Goal: Information Seeking & Learning: Find specific fact

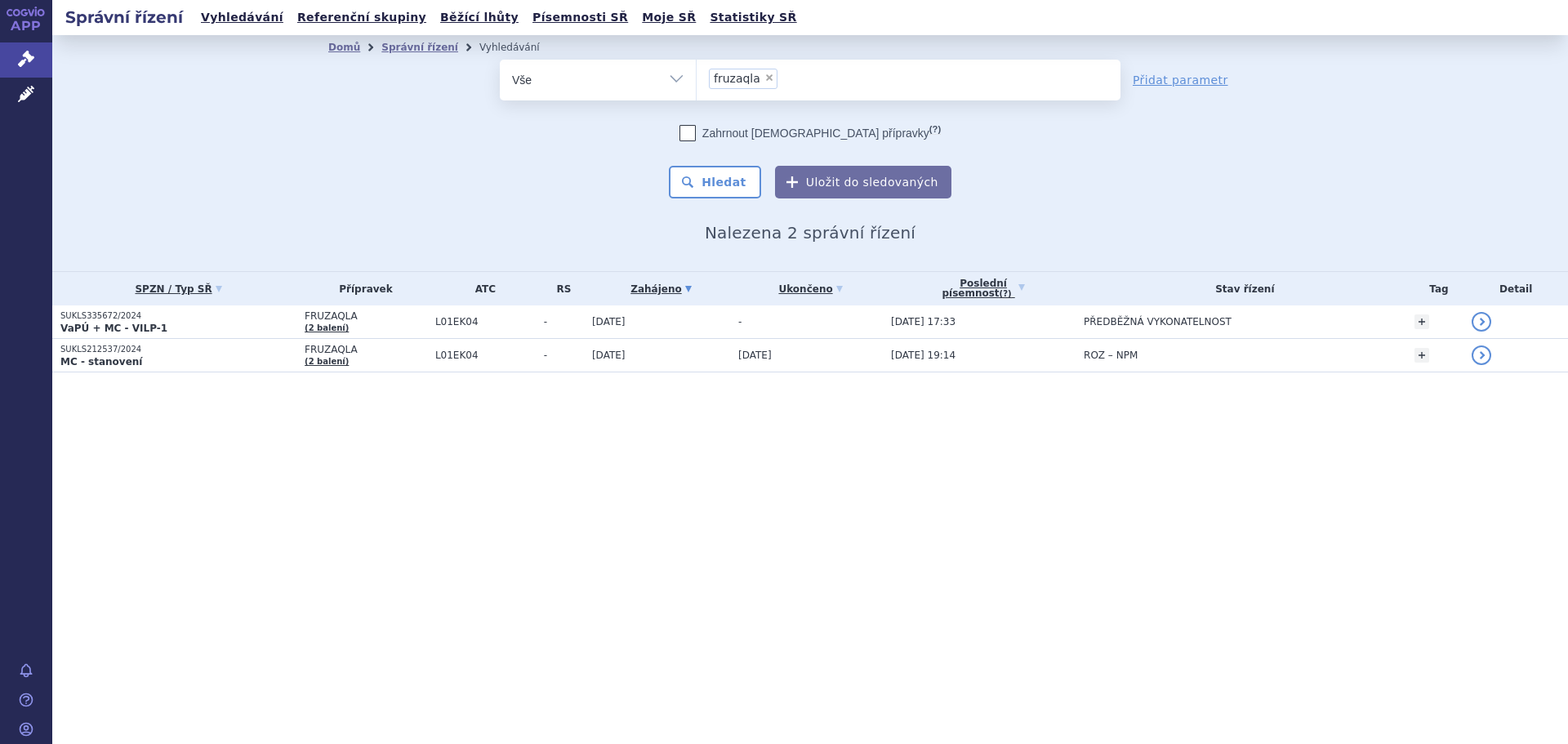
click at [764, 76] on span "×" at bounding box center [769, 78] width 10 height 10
click at [696, 76] on select "fruzaqla" at bounding box center [695, 80] width 1 height 41
select select
click at [744, 88] on ul at bounding box center [908, 77] width 424 height 34
click at [696, 88] on select "fruzaqla" at bounding box center [695, 80] width 1 height 41
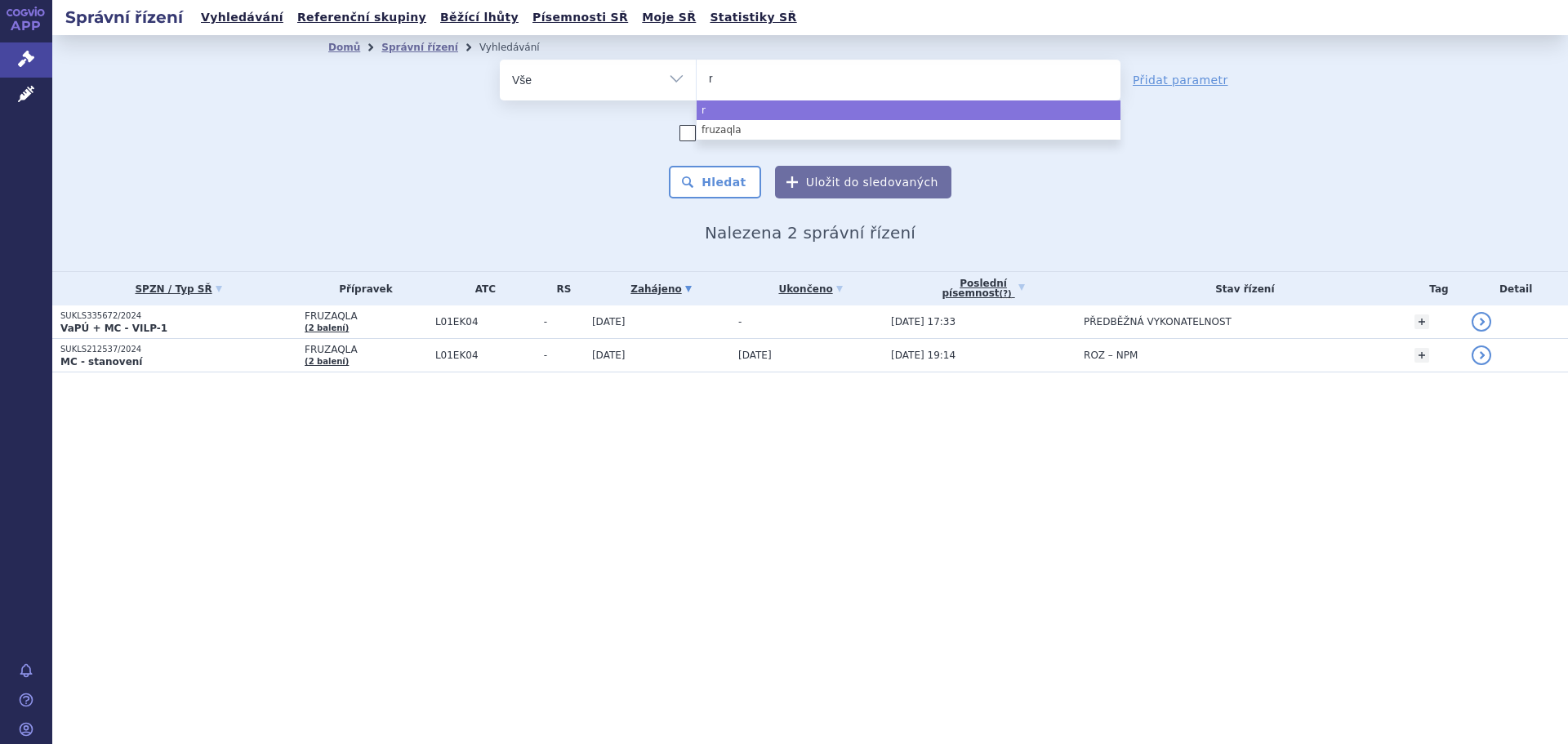
type input "ri"
type input "riva"
type input "rivar"
type input "rivaro"
type input "rivarox"
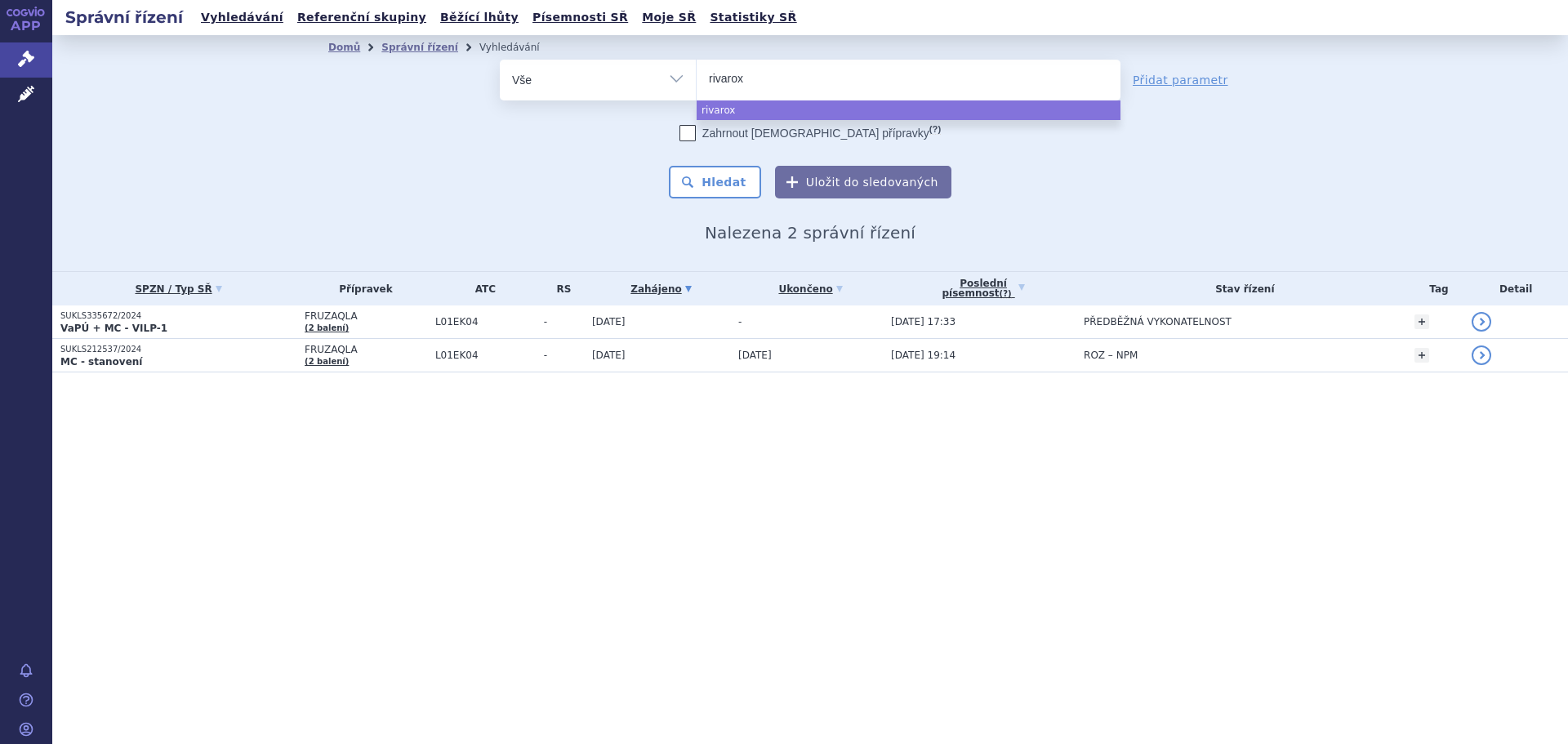
type input "rivaroxa"
type input "rivaroxaba"
type input "[MEDICAL_DATA]"
select select "[MEDICAL_DATA]"
click at [705, 180] on button "Hledat" at bounding box center [715, 182] width 92 height 33
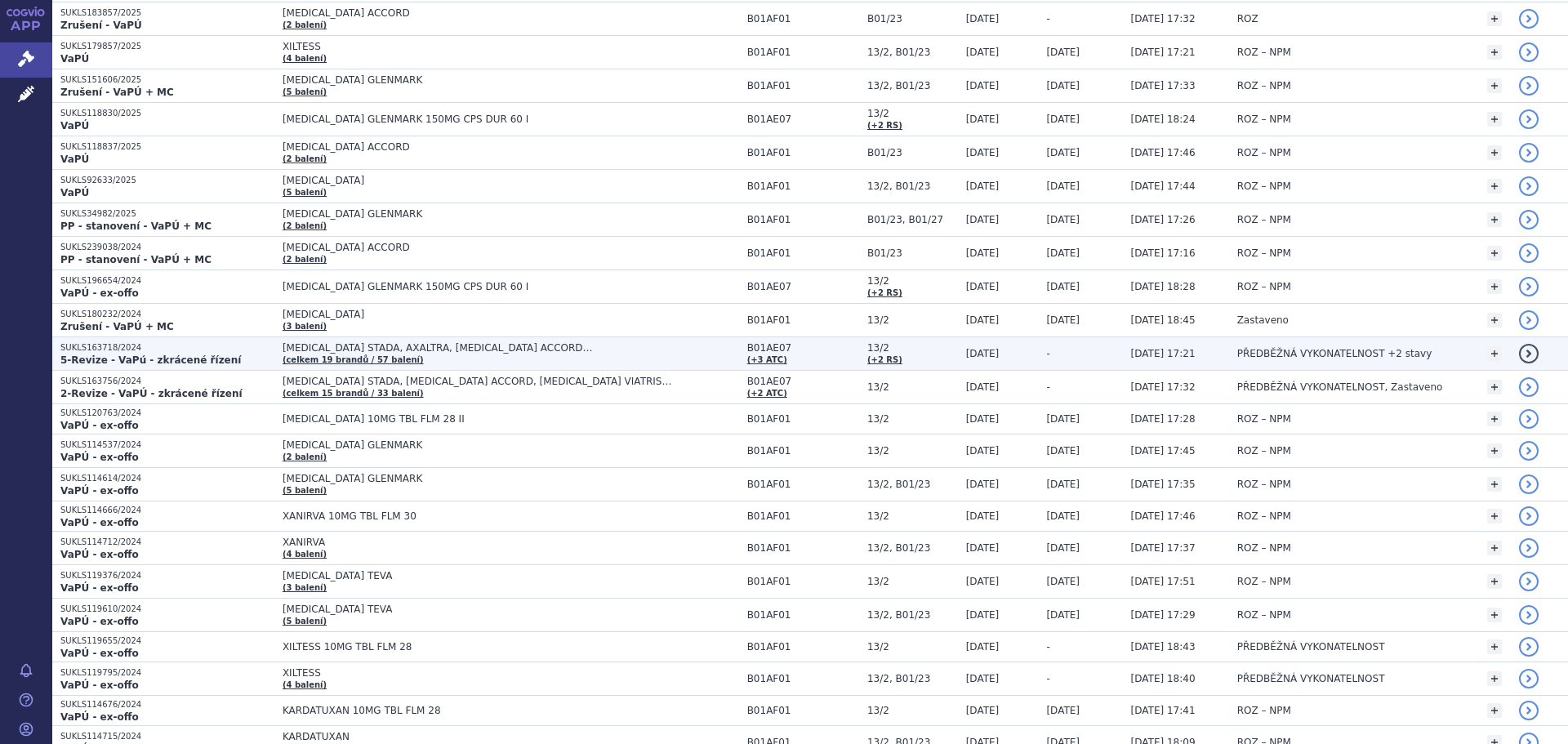
scroll to position [408, 0]
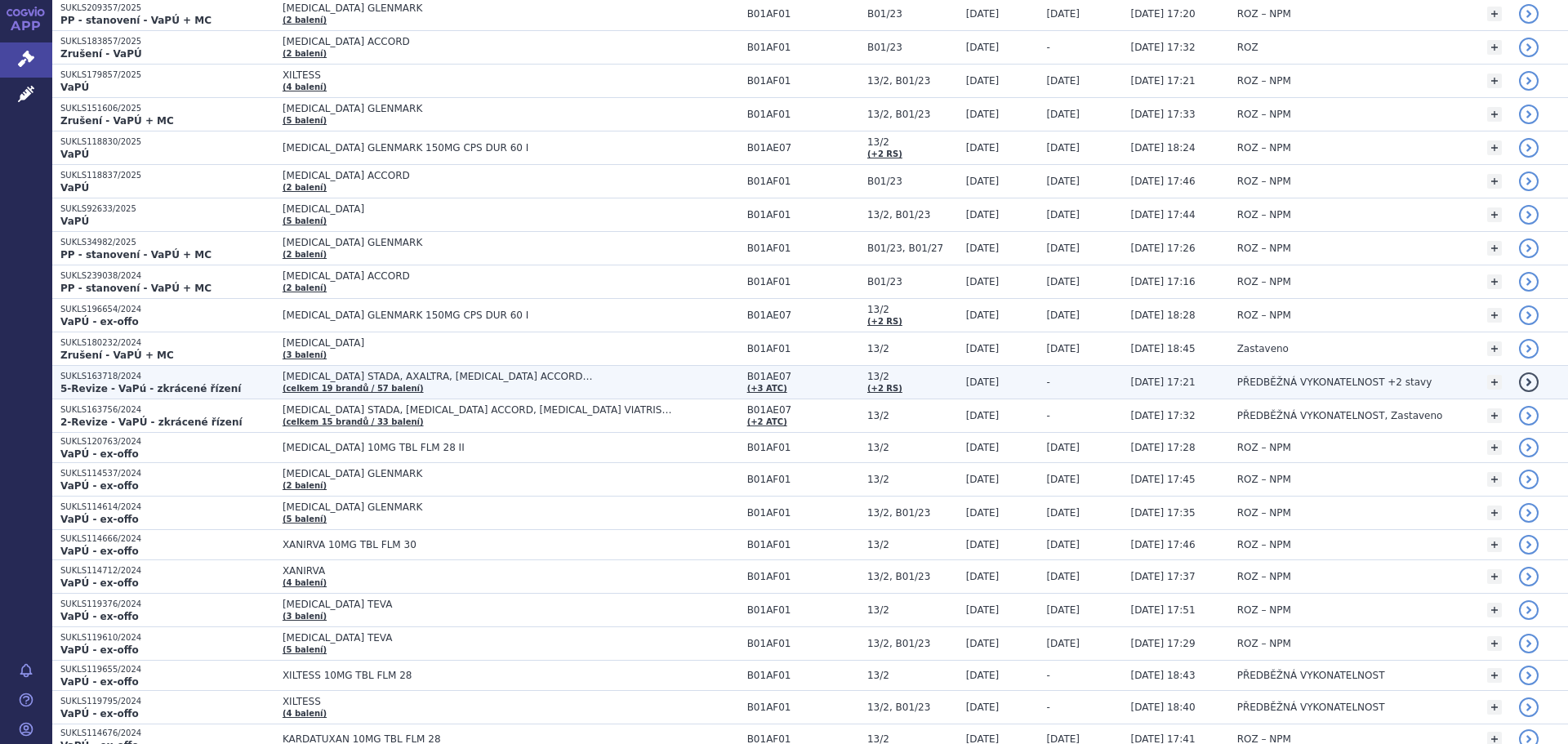
click at [459, 389] on td "APIXABAN STADA, AXALTRA, DABIGATRAN ETEXILATE ACCORD… (celkem 19 brandů / 57 ba…" at bounding box center [507, 383] width 465 height 34
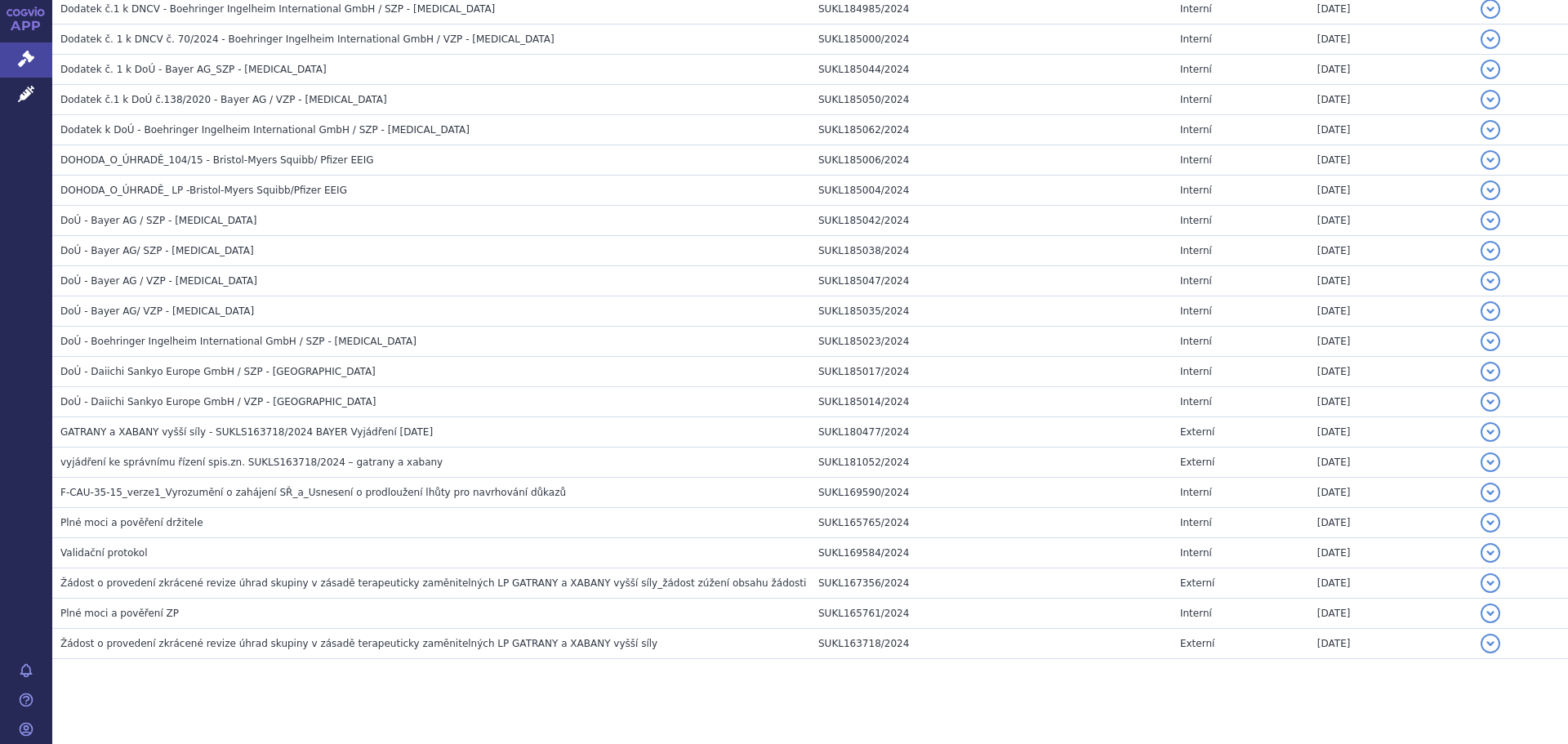
scroll to position [3281, 0]
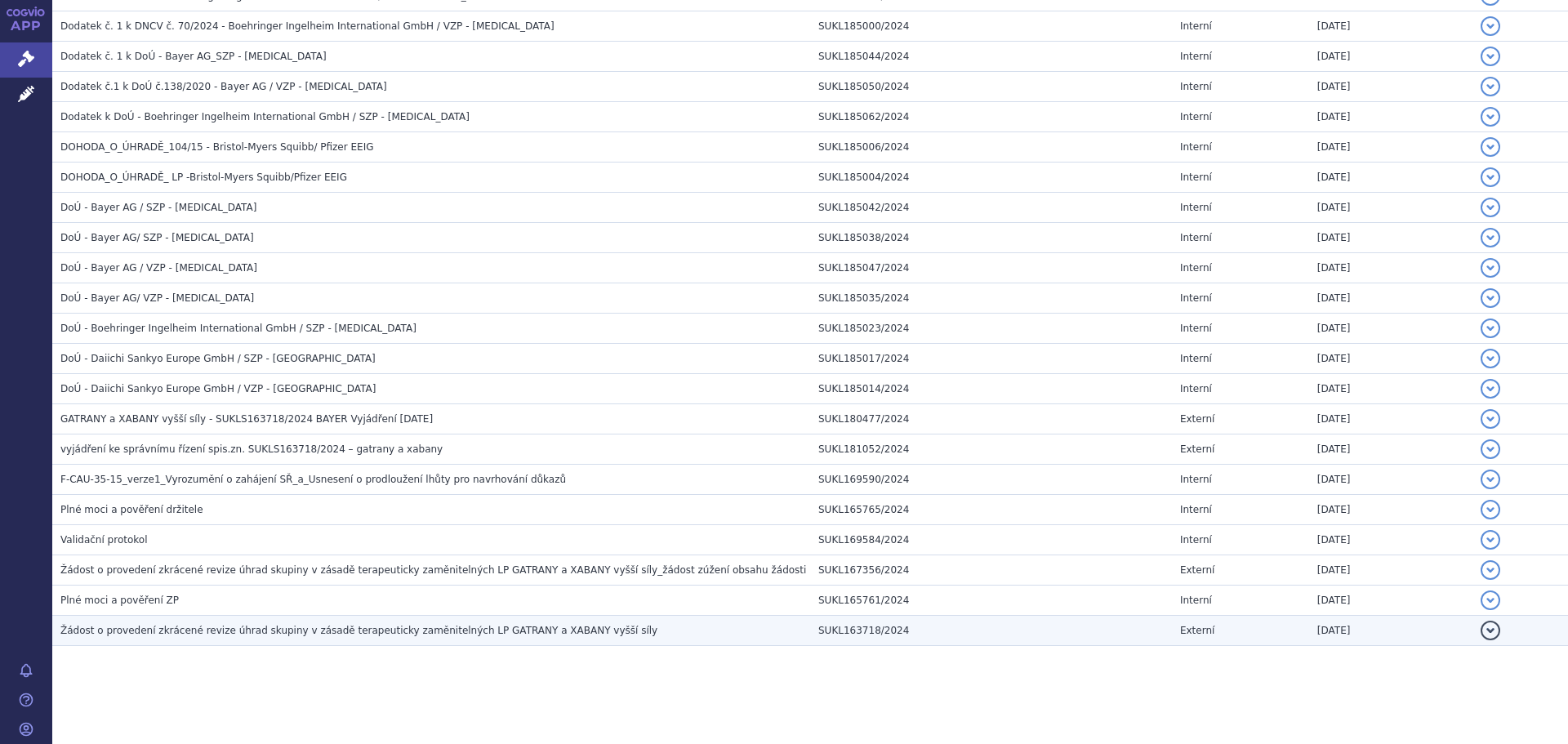
click at [206, 630] on span "Žádost o provedení zkrácené revize úhrad skupiny v zásadě terapeuticky zaměnite…" at bounding box center [359, 631] width 597 height 11
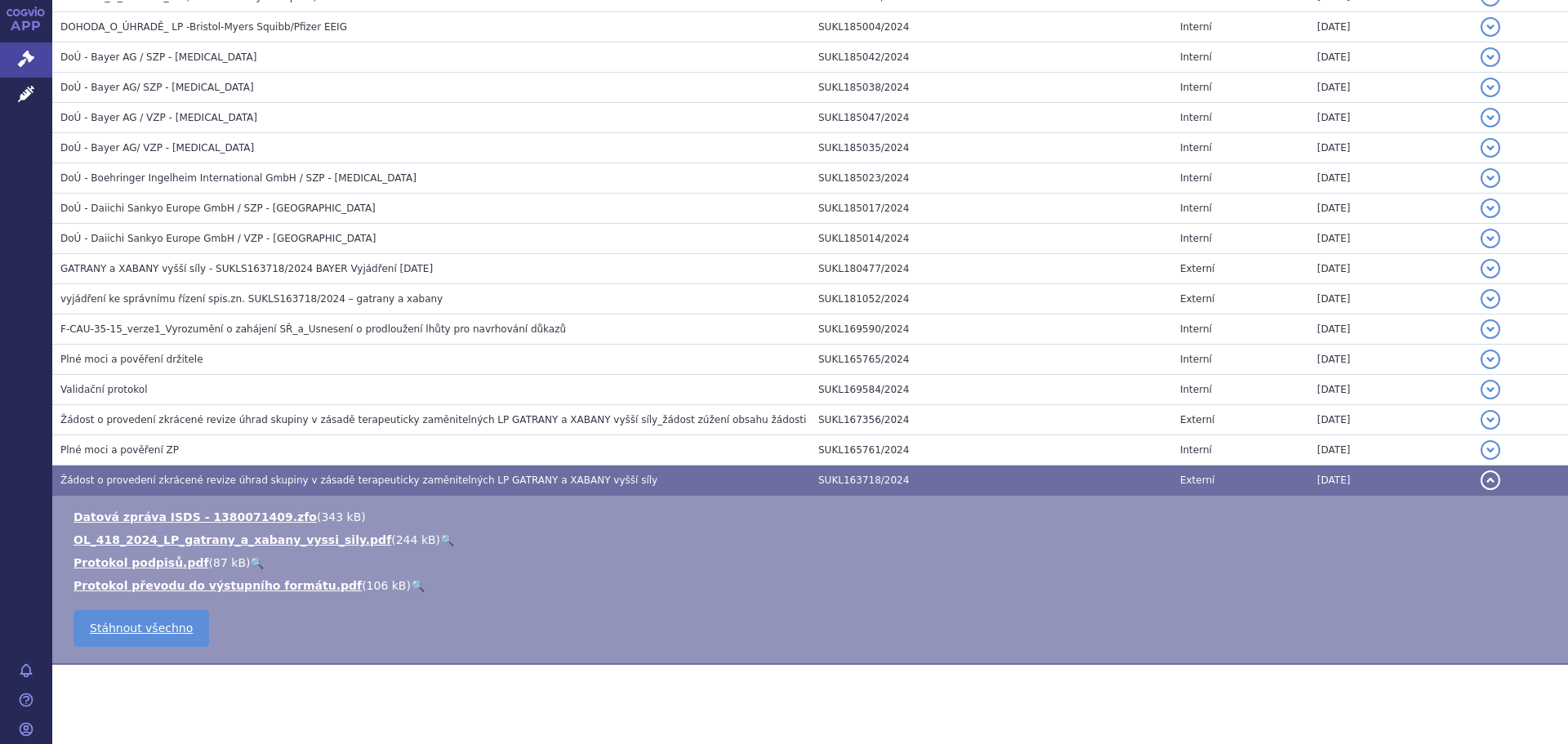
scroll to position [3444, 0]
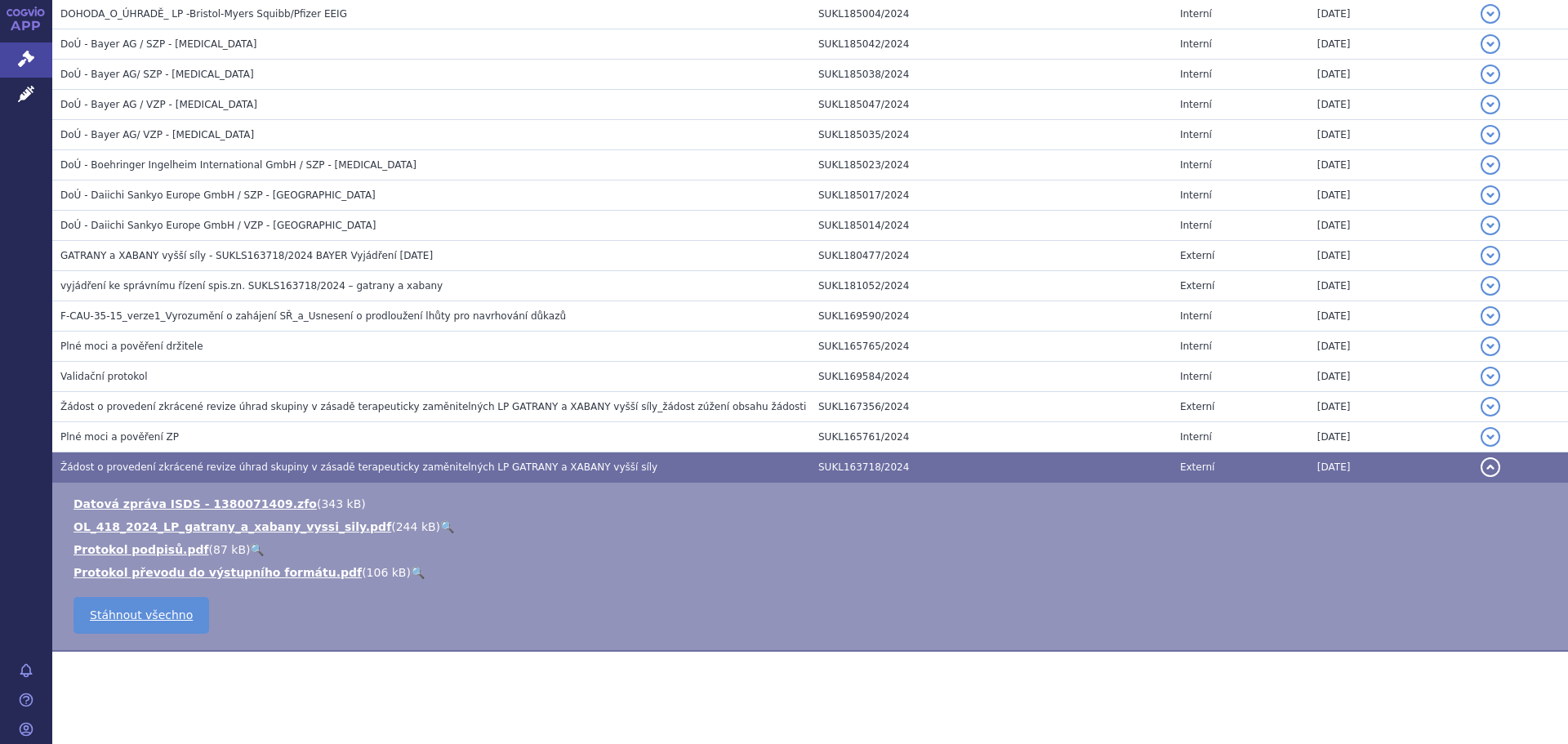
click at [440, 526] on link "🔍" at bounding box center [447, 527] width 14 height 13
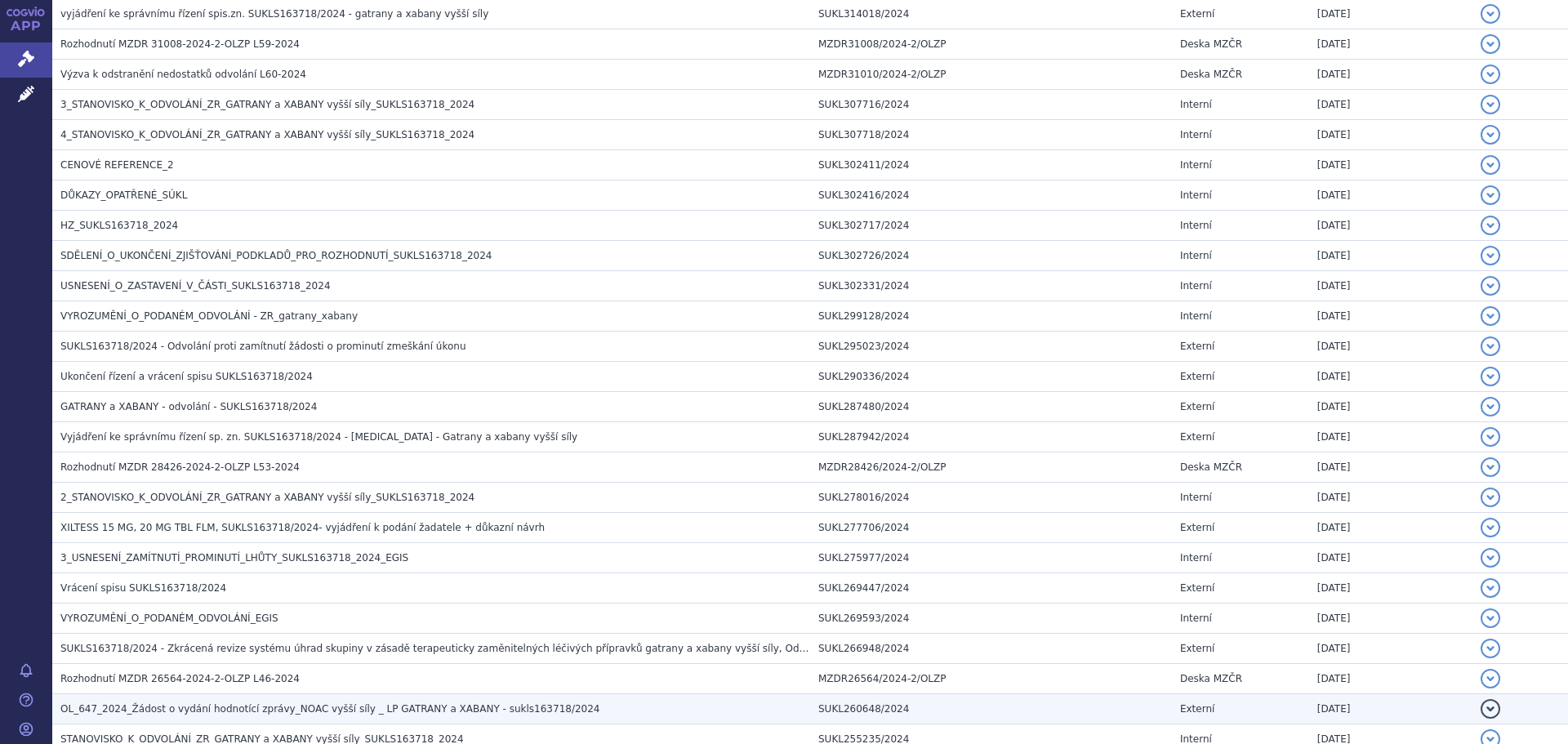
scroll to position [2056, 0]
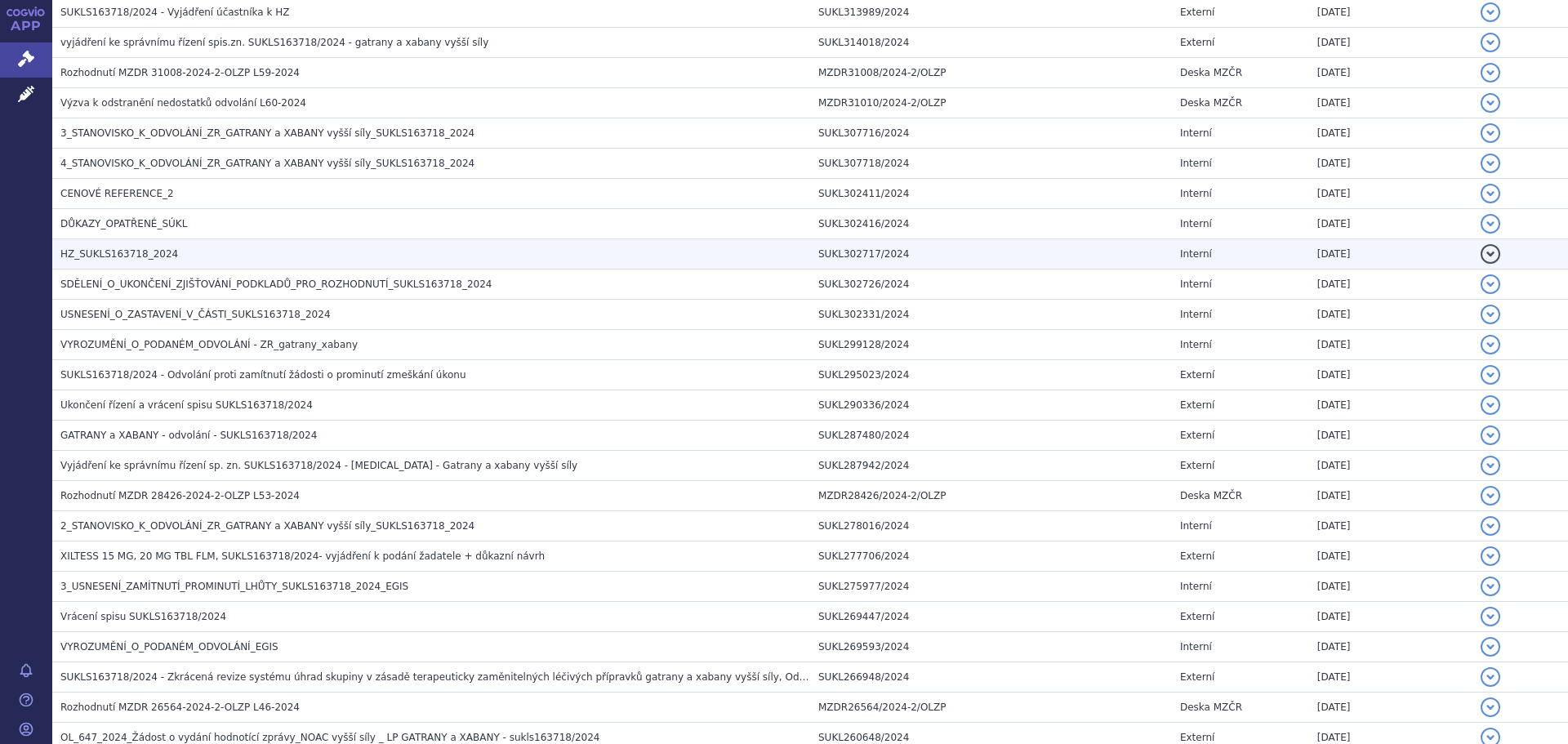
click at [105, 242] on td "HZ_SUKLS163718_2024" at bounding box center [431, 254] width 758 height 30
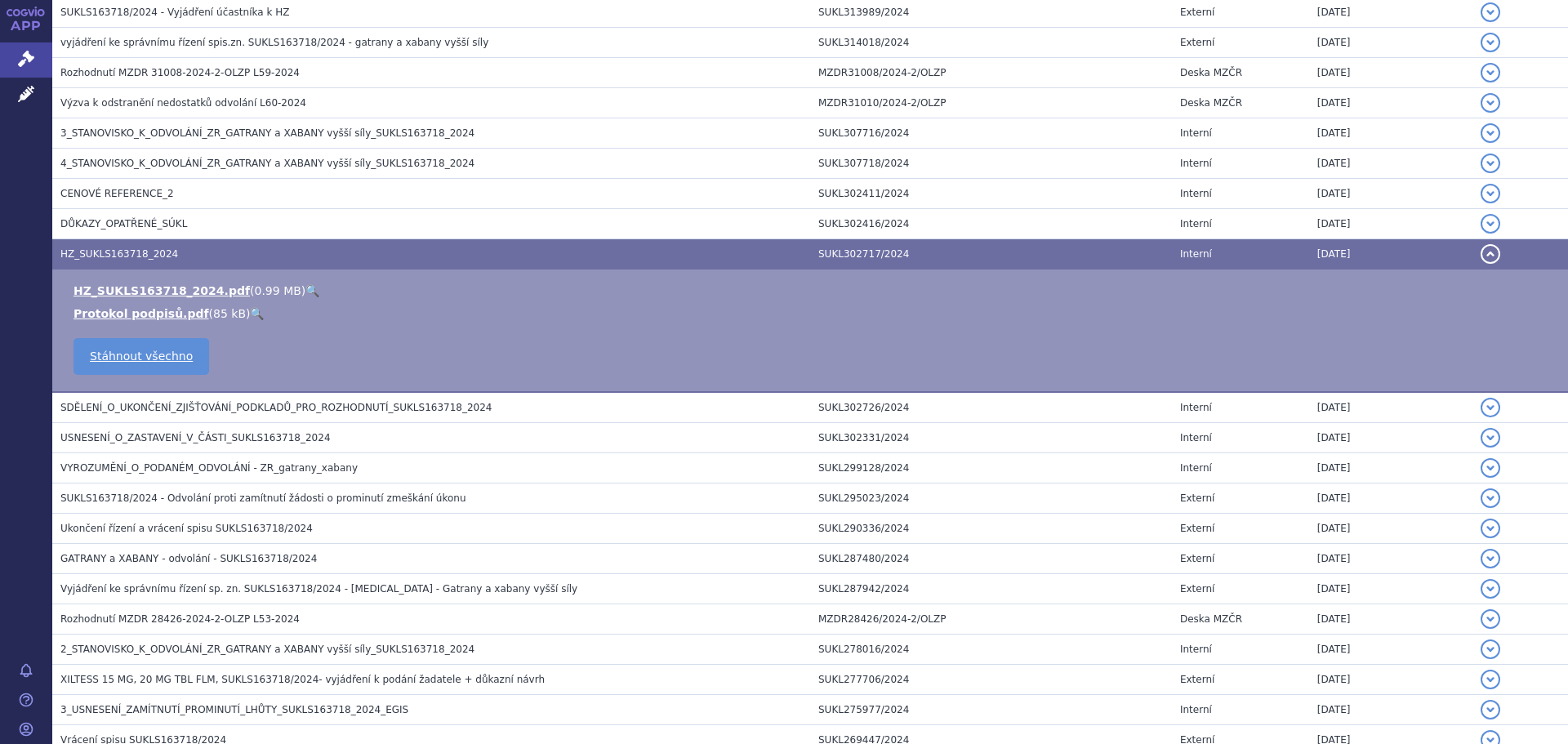
click at [305, 292] on link "🔍" at bounding box center [312, 291] width 14 height 13
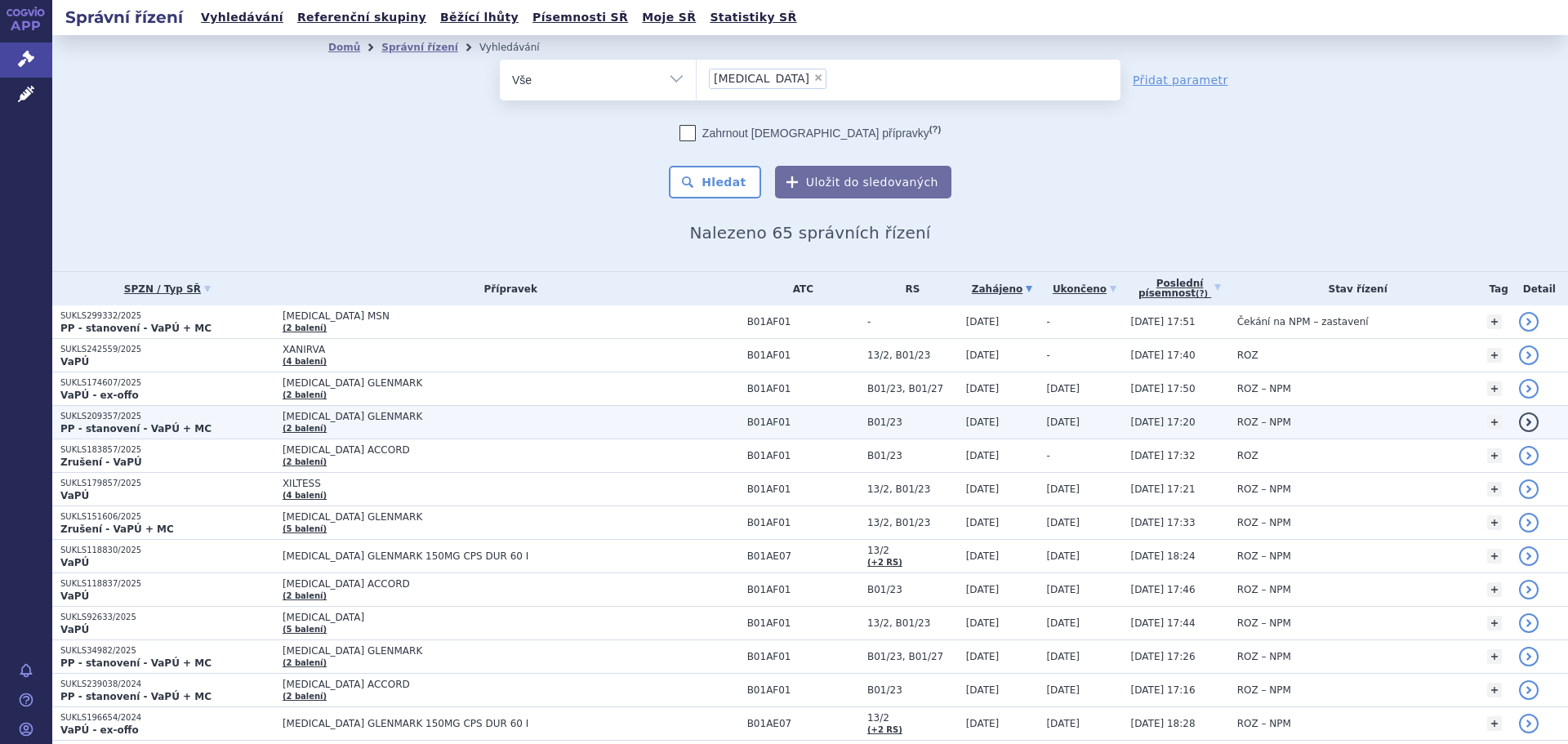
scroll to position [572, 0]
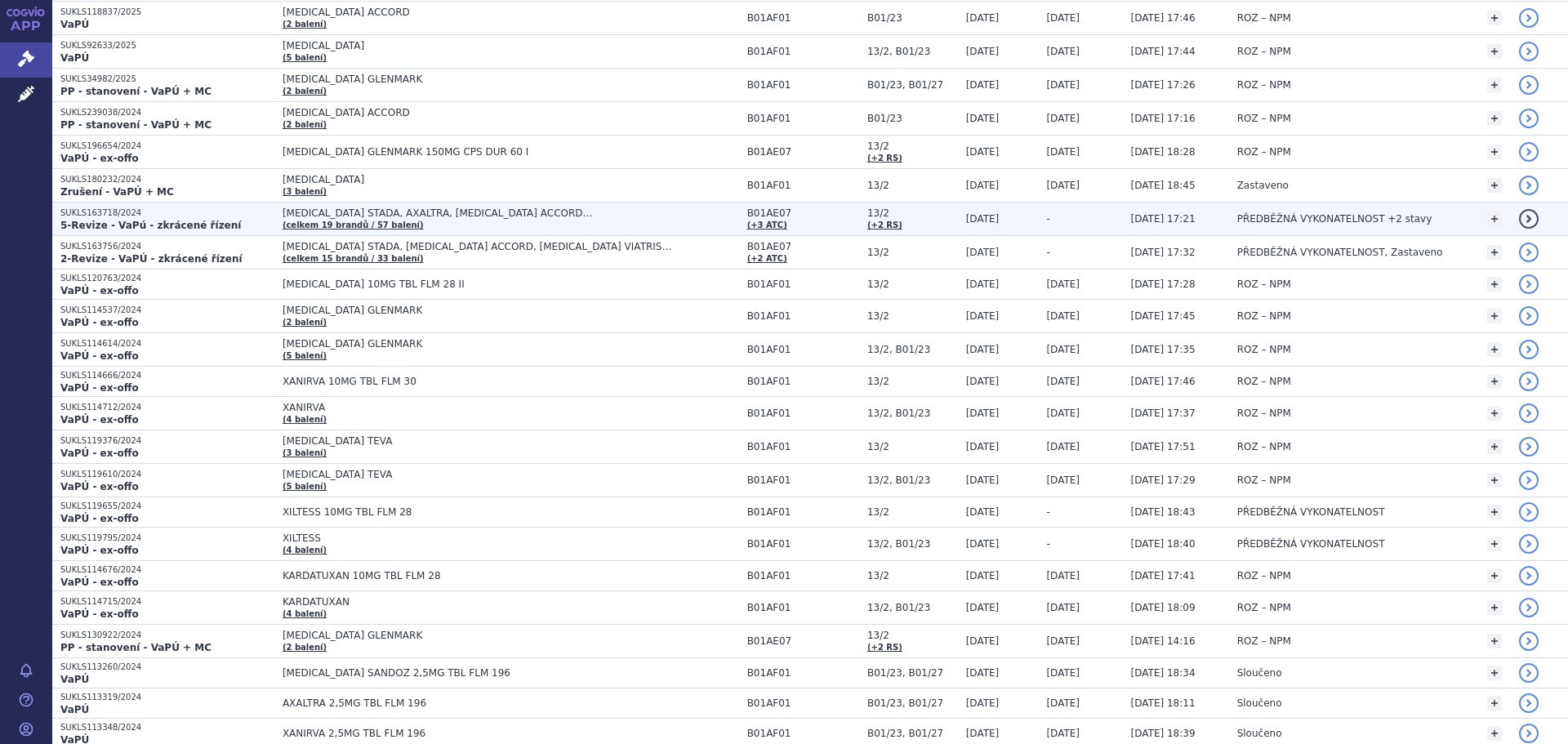
click at [397, 226] on td "APIXABAN STADA, AXALTRA, DABIGATRAN ETEXILATE ACCORD… (celkem 19 brandů / 57 ba…" at bounding box center [507, 219] width 465 height 34
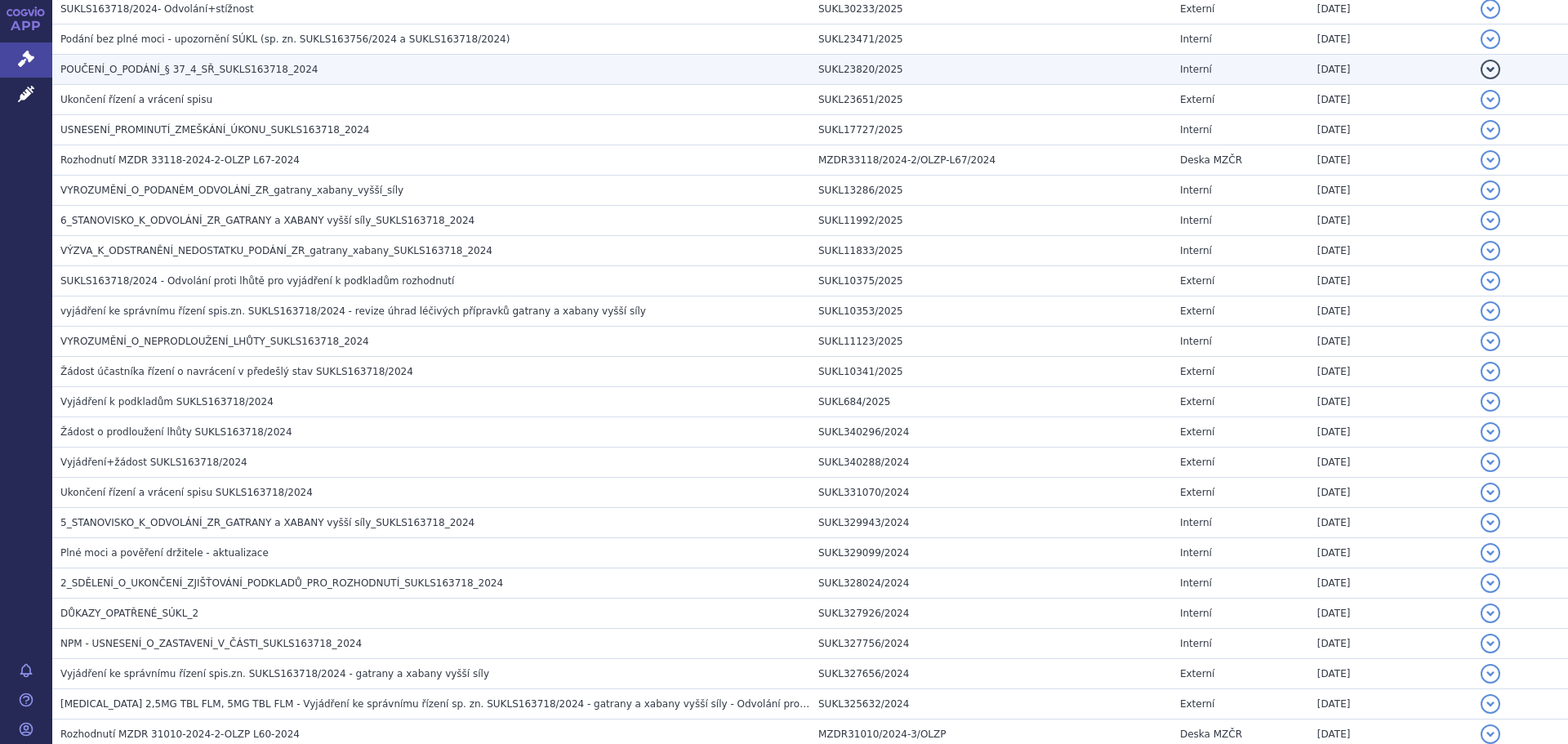
scroll to position [1144, 0]
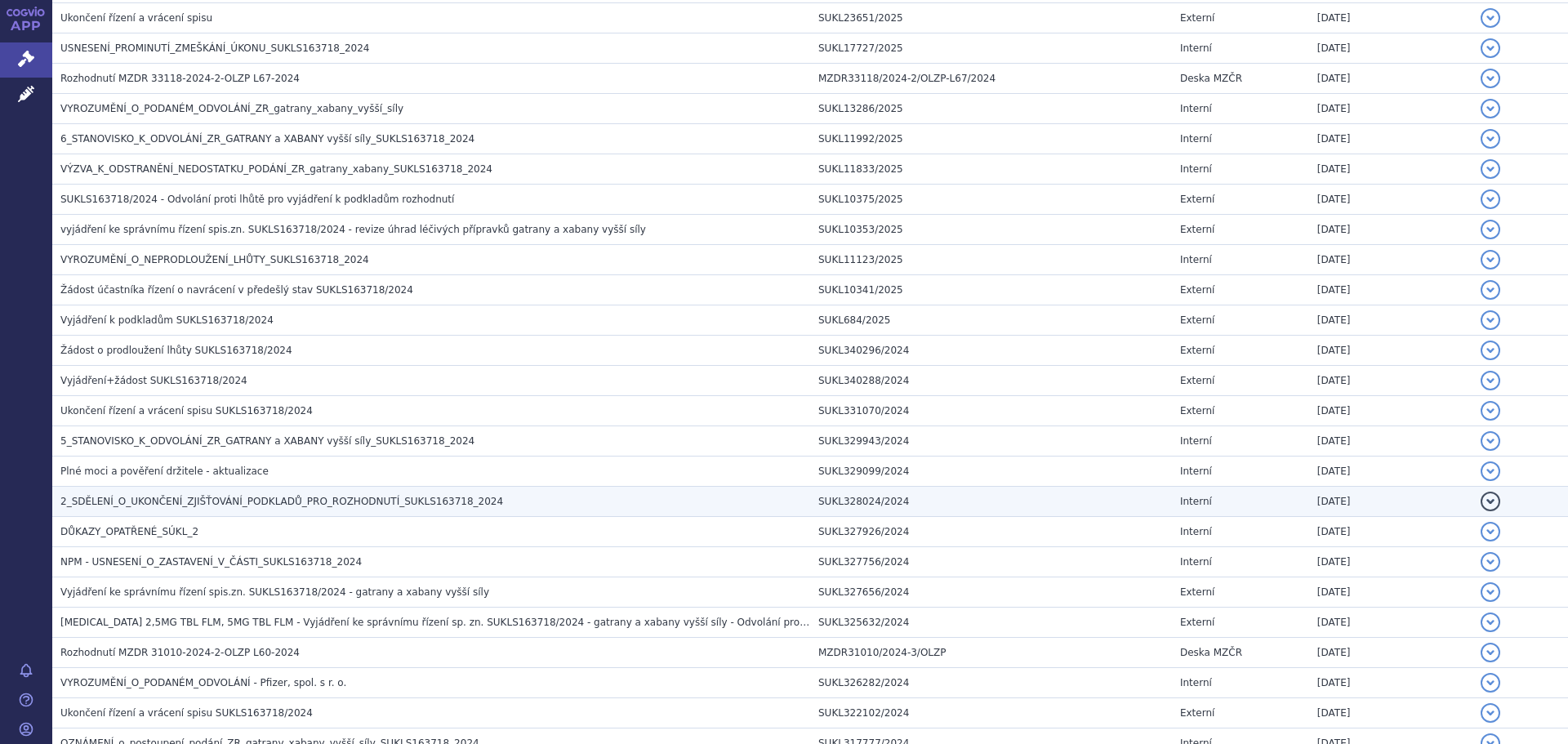
click at [175, 506] on span "2_SDĚLENÍ_O_UKONČENÍ_ZJIŠŤOVÁNÍ_PODKLADŮ_PRO_ROZHODNUTÍ_SUKLS163718_2024" at bounding box center [282, 502] width 442 height 11
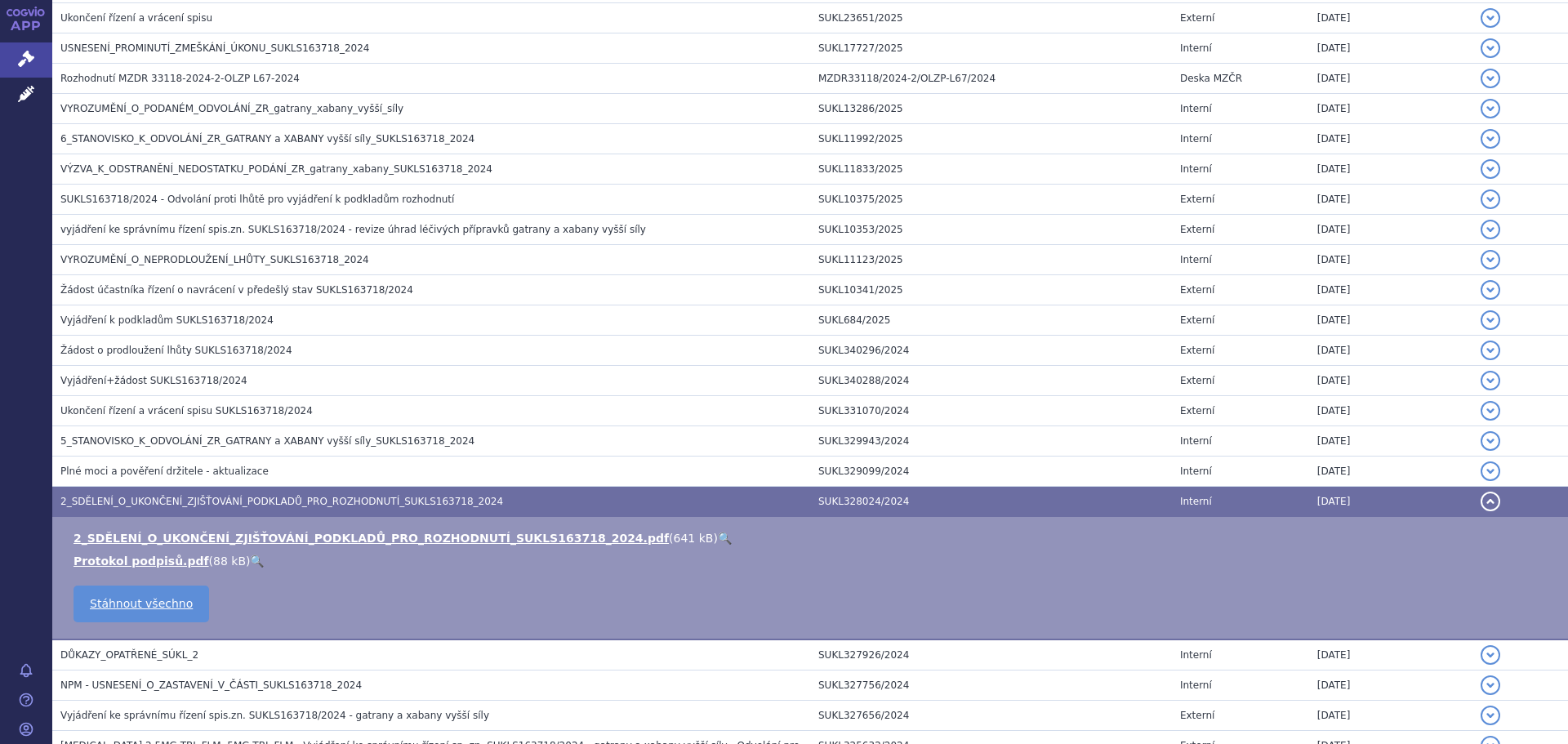
click at [175, 506] on span "2_SDĚLENÍ_O_UKONČENÍ_ZJIŠŤOVÁNÍ_PODKLADŮ_PRO_ROZHODNUTÍ_SUKLS163718_2024" at bounding box center [282, 502] width 442 height 11
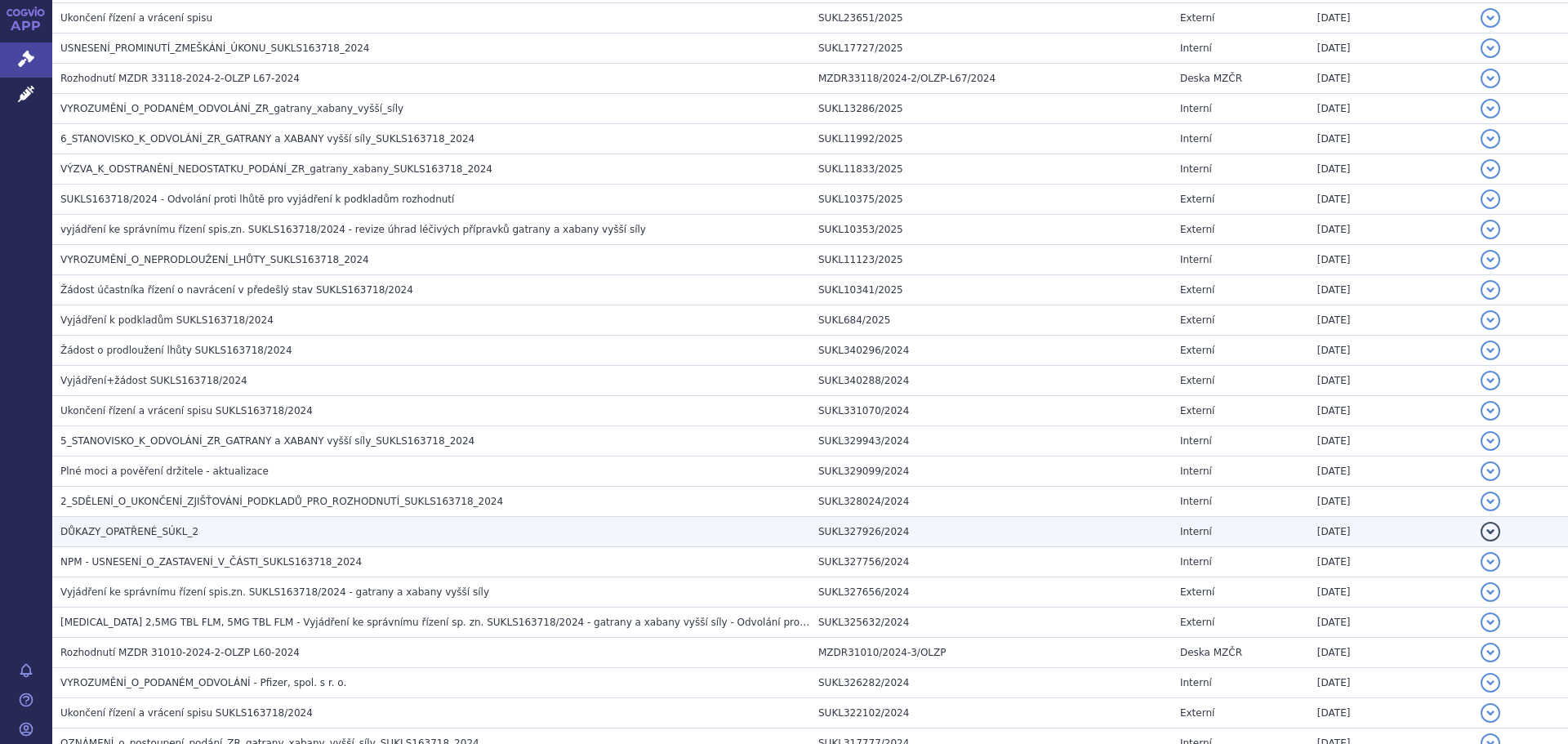
click at [182, 528] on span "DŮKAZY_OPATŘENÉ_SÚKL_2" at bounding box center [130, 532] width 138 height 11
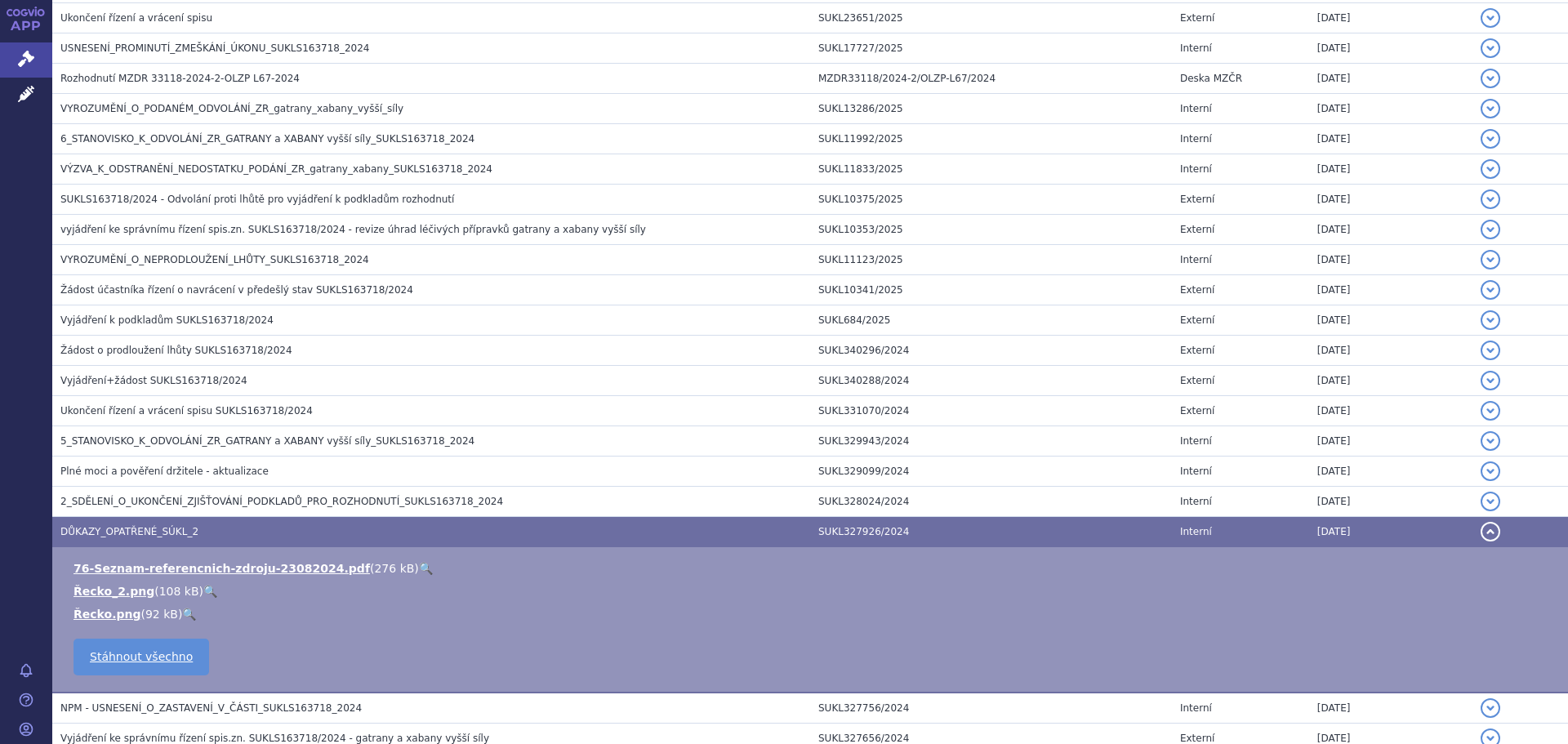
click at [182, 528] on span "DŮKAZY_OPATŘENÉ_SÚKL_2" at bounding box center [130, 532] width 138 height 11
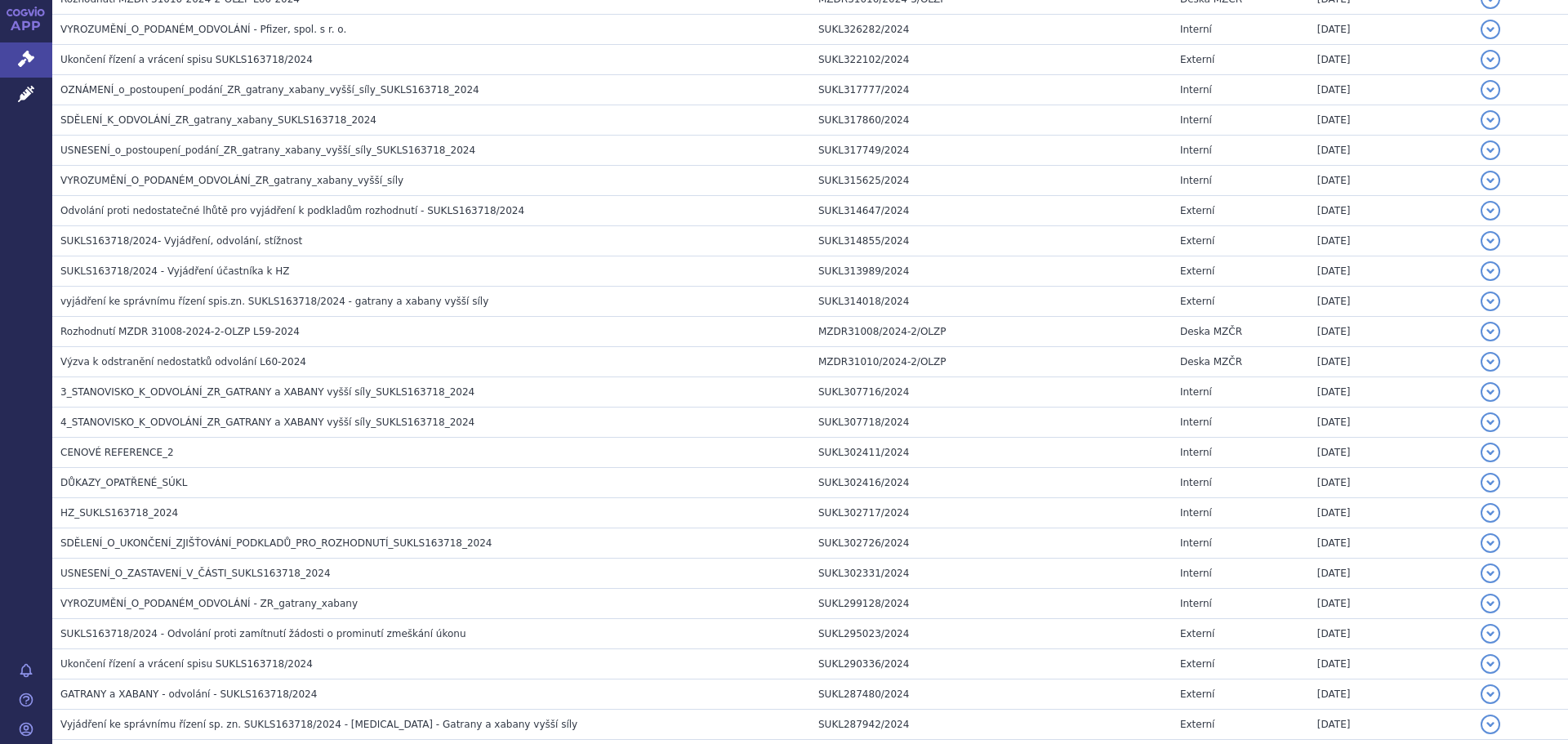
scroll to position [1879, 0]
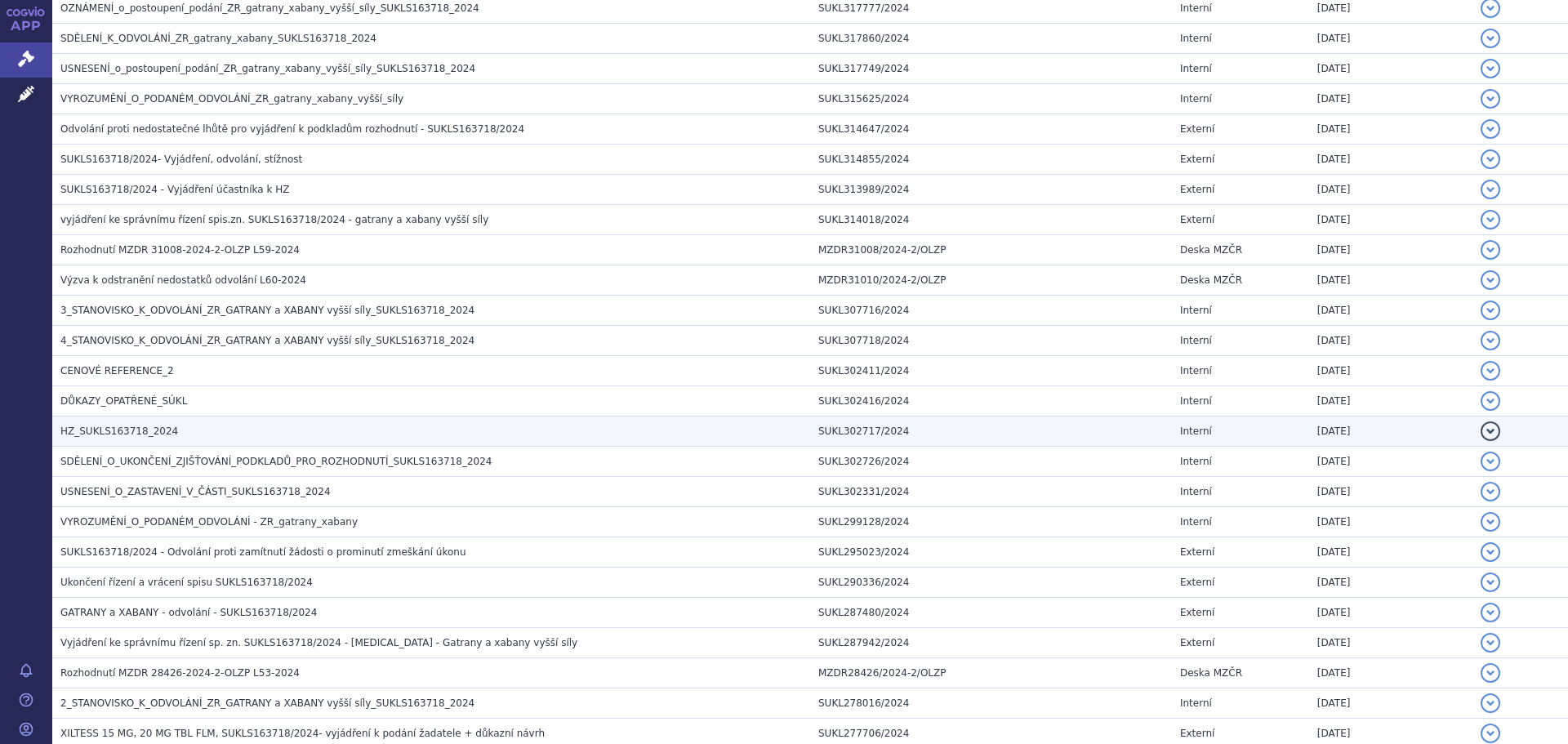
click at [175, 433] on h3 "HZ_SUKLS163718_2024" at bounding box center [435, 431] width 750 height 16
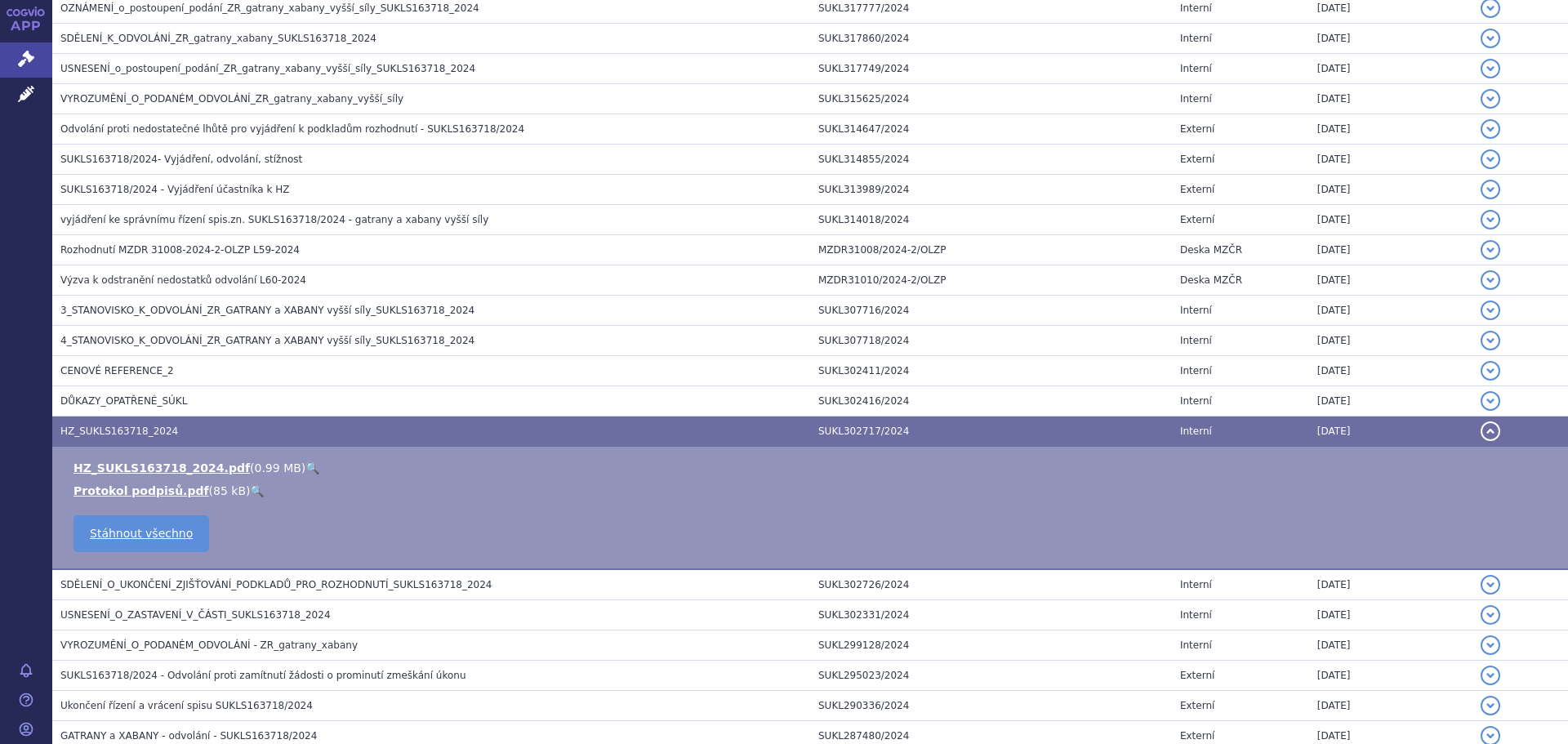
click at [305, 471] on link "🔍" at bounding box center [312, 468] width 14 height 13
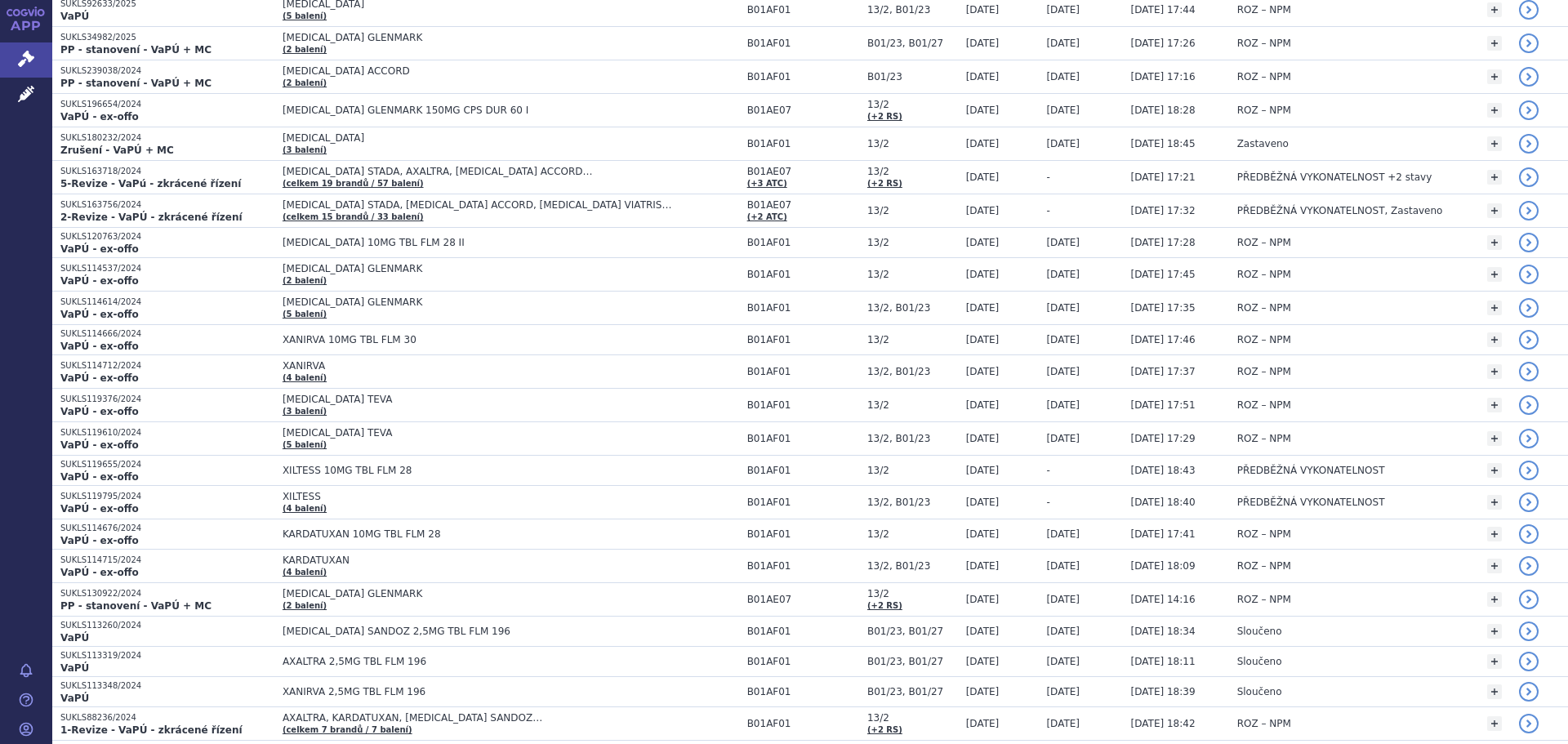
scroll to position [572, 0]
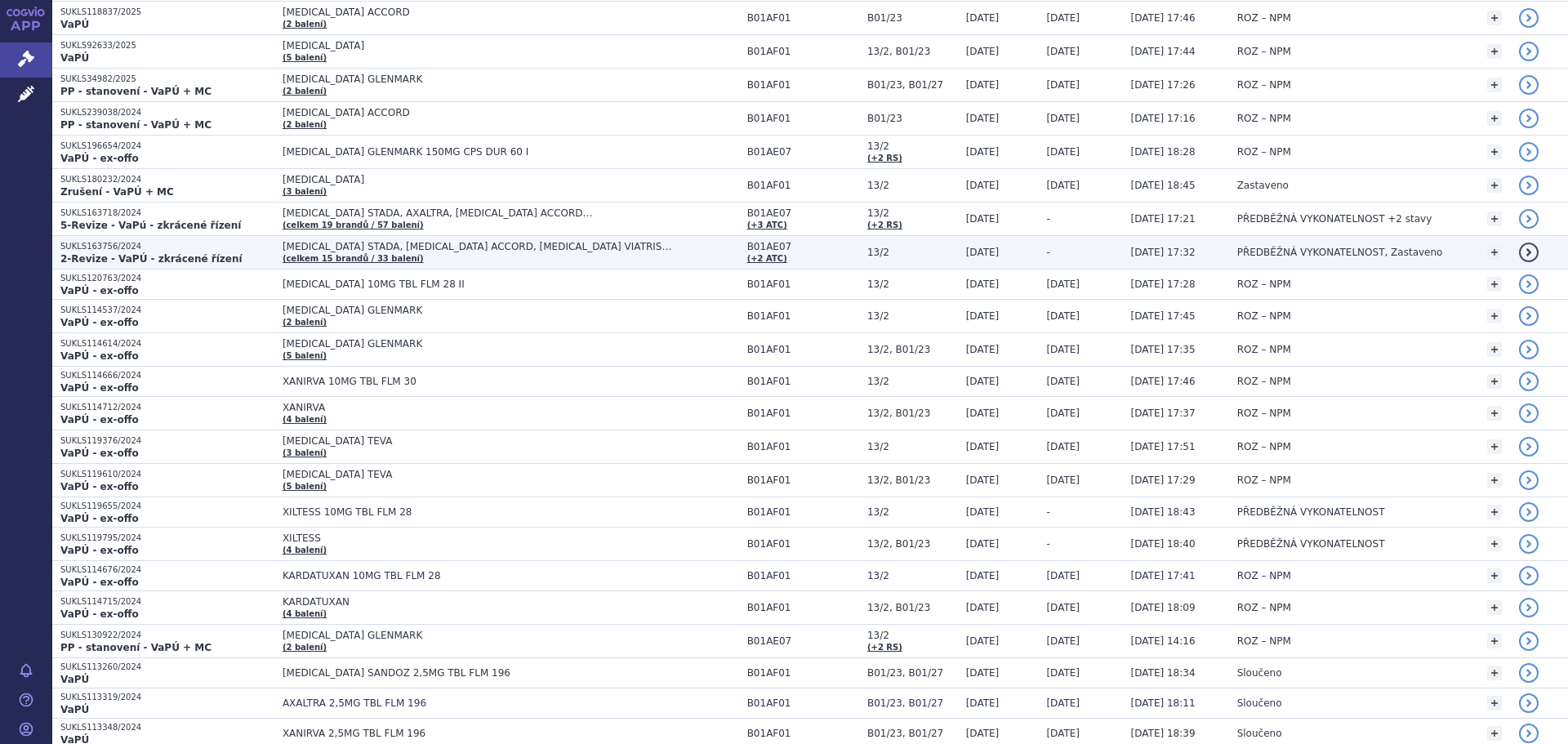
click at [534, 250] on span "[MEDICAL_DATA] STADA, [MEDICAL_DATA] ACCORD, [MEDICAL_DATA] VIATRIS…" at bounding box center [486, 246] width 408 height 11
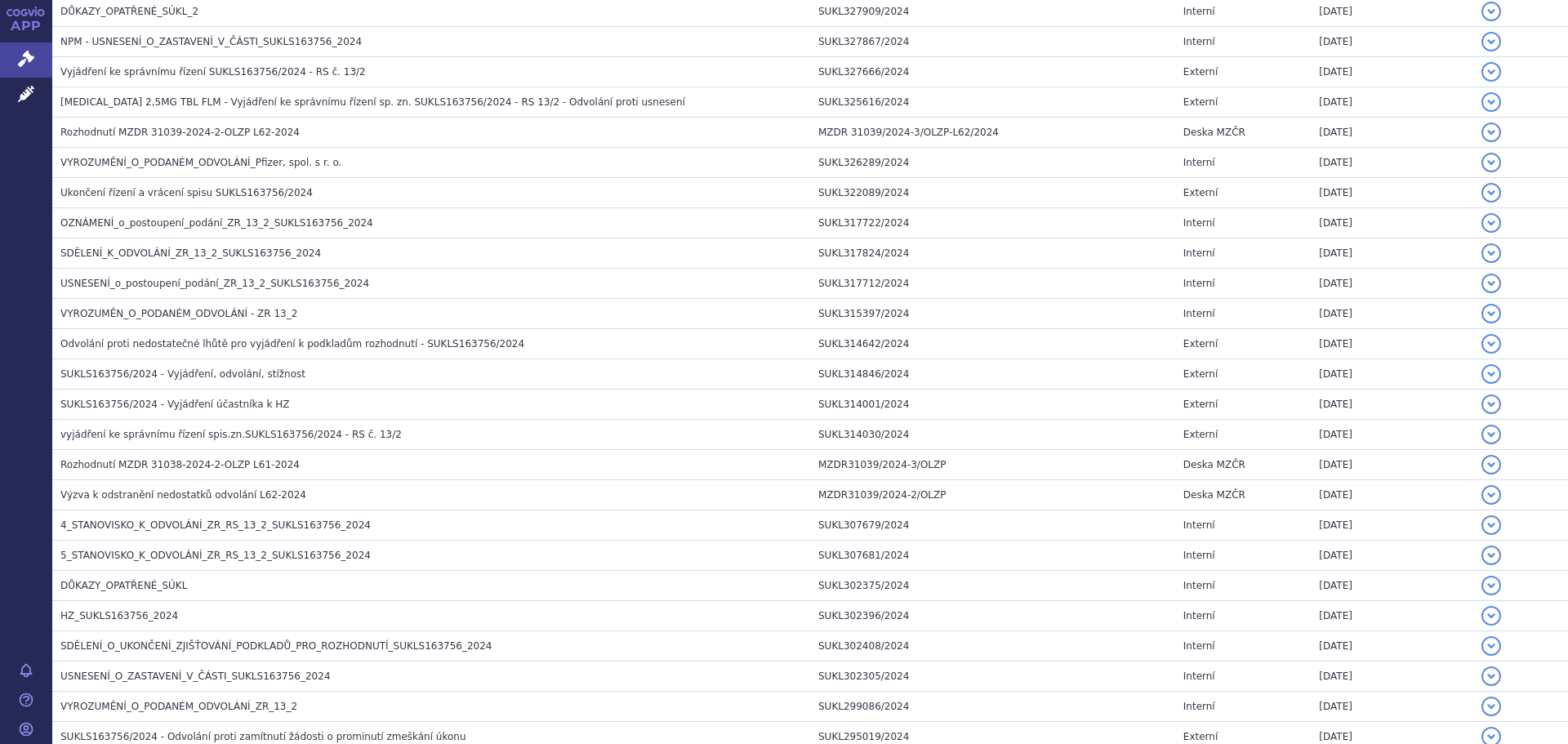
scroll to position [1715, 0]
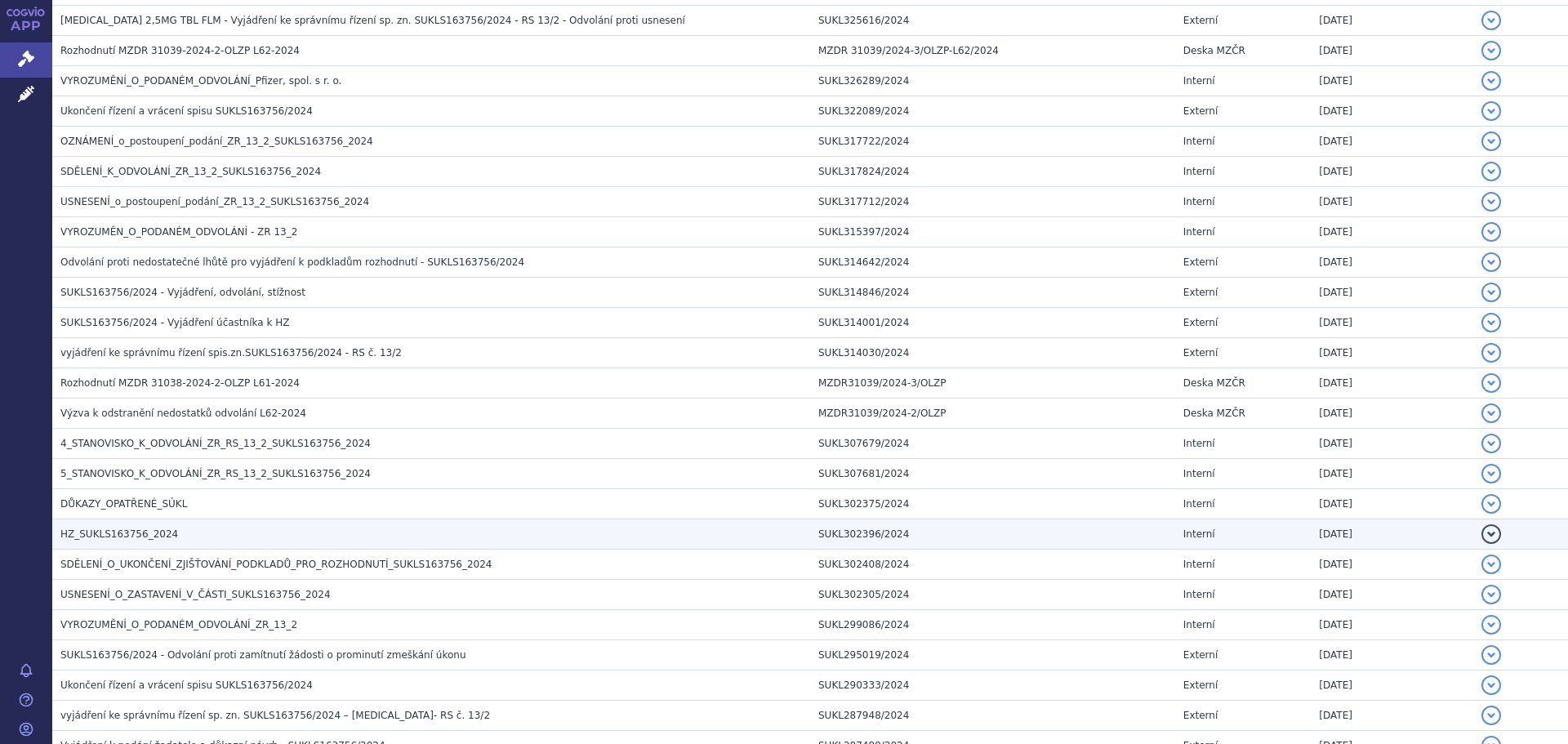
click at [291, 531] on h3 "HZ_SUKLS163756_2024" at bounding box center [435, 535] width 750 height 16
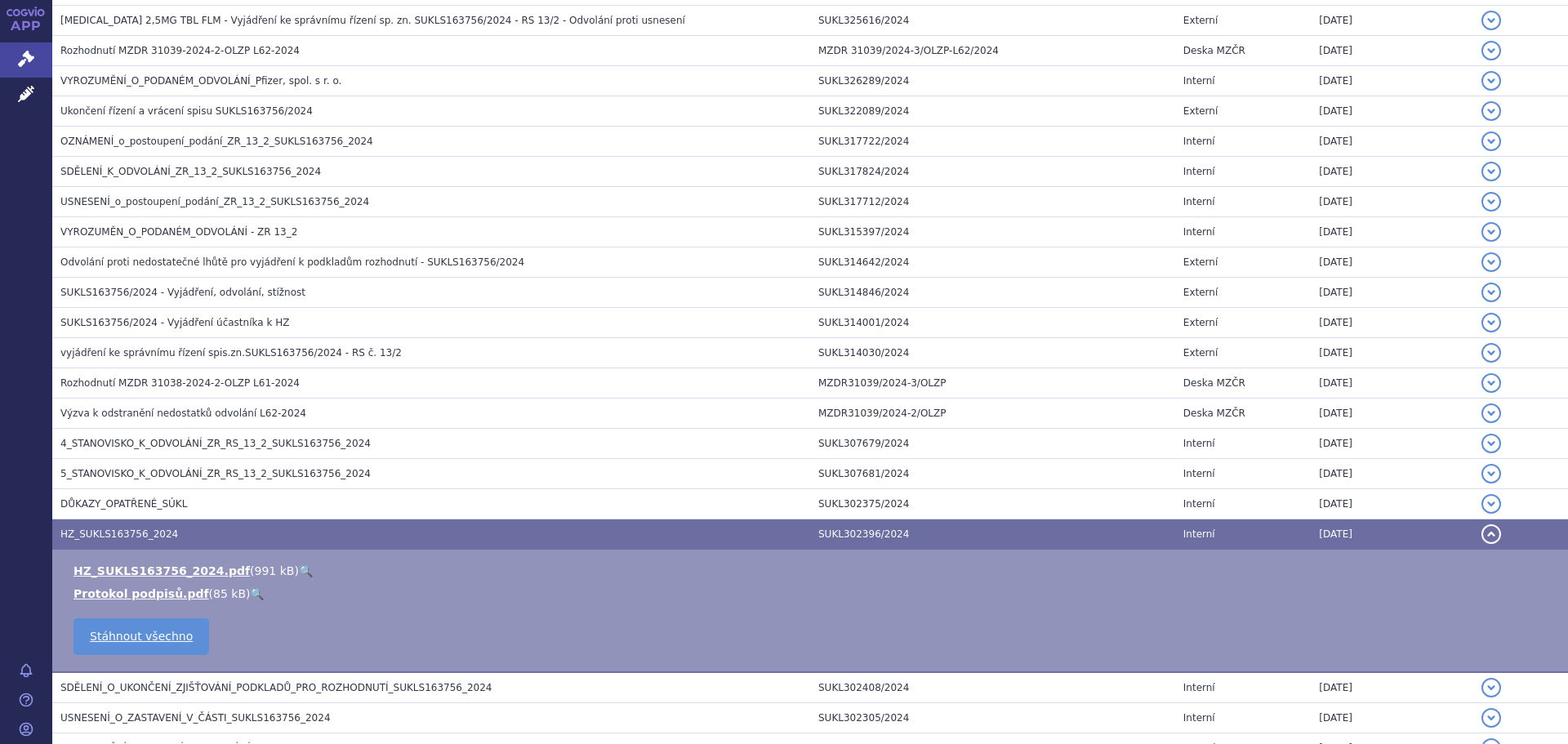
click at [299, 572] on link "🔍" at bounding box center [305, 571] width 14 height 13
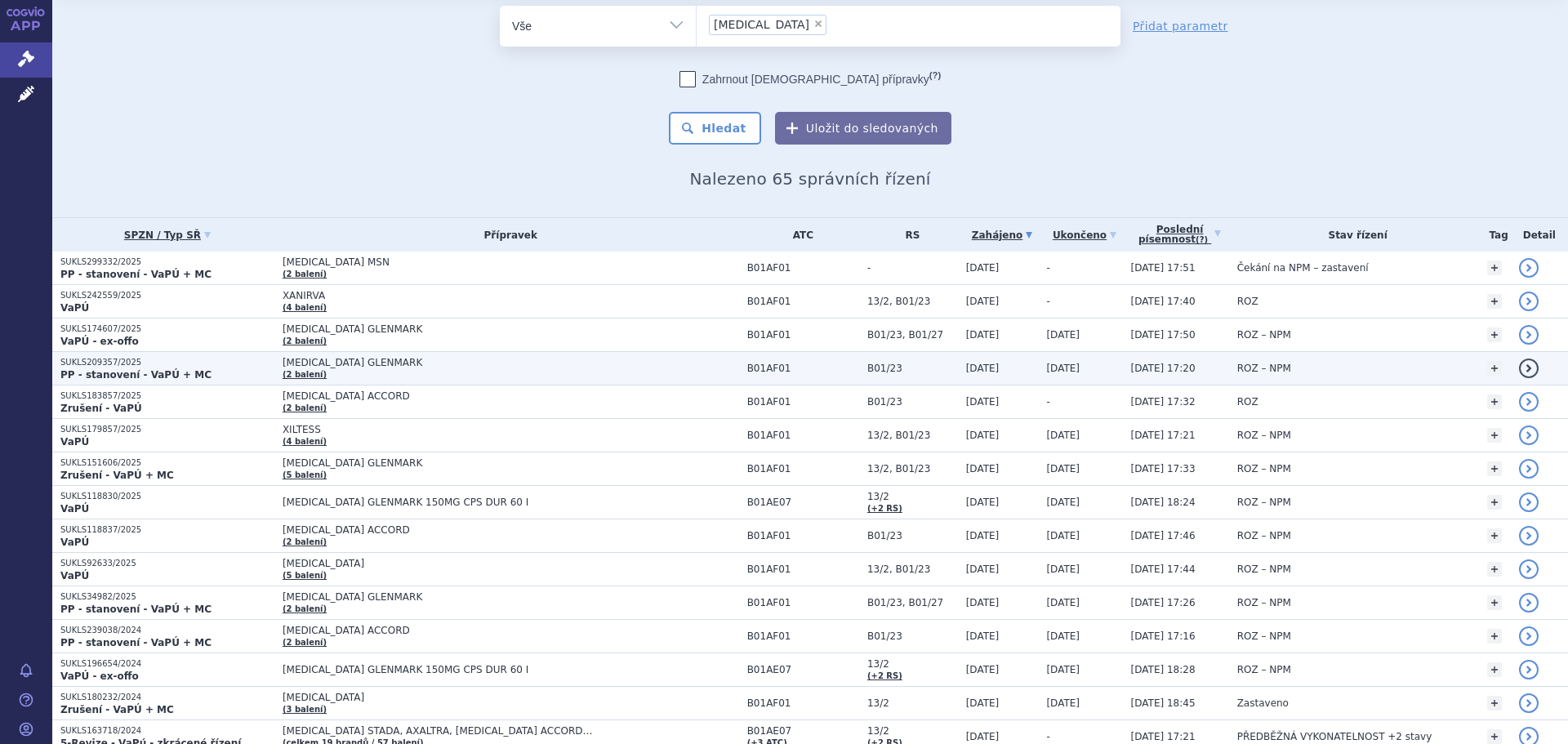
scroll to position [81, 0]
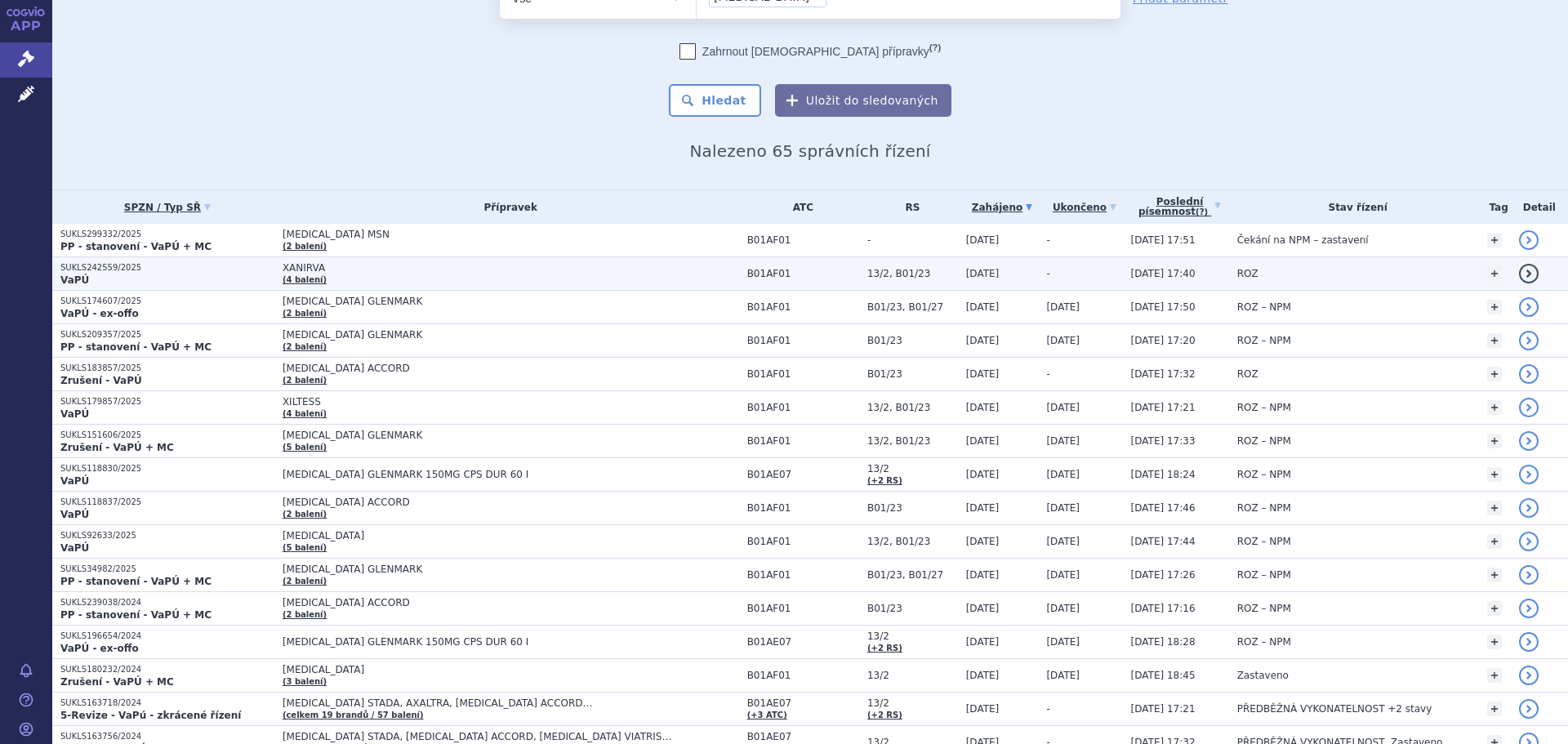
click at [323, 268] on span "XANIRVA" at bounding box center [486, 268] width 408 height 11
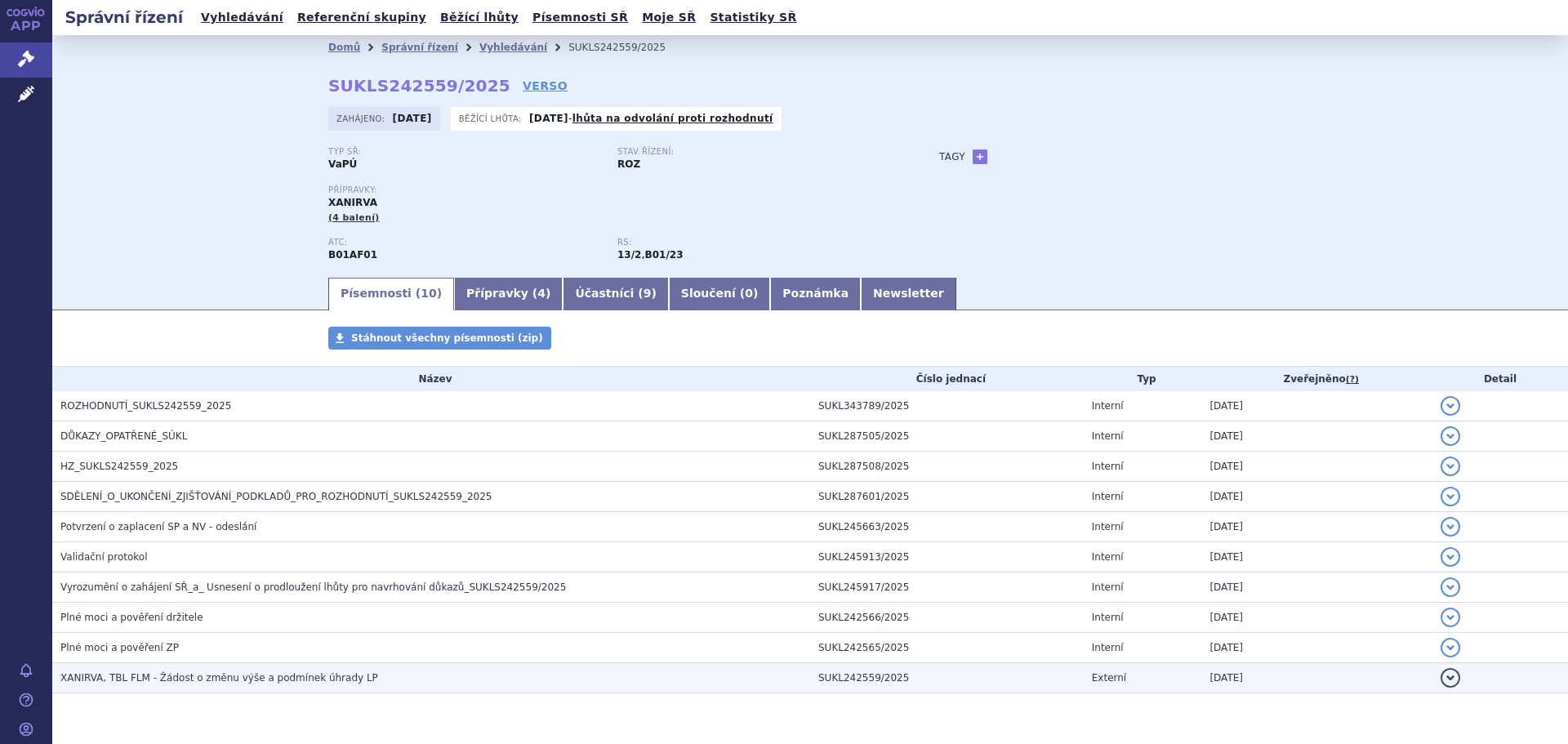
click at [163, 682] on span "XANIRVA, TBL FLM - Žádost o změnu výše a podmínek úhrady LP" at bounding box center [219, 678] width 318 height 11
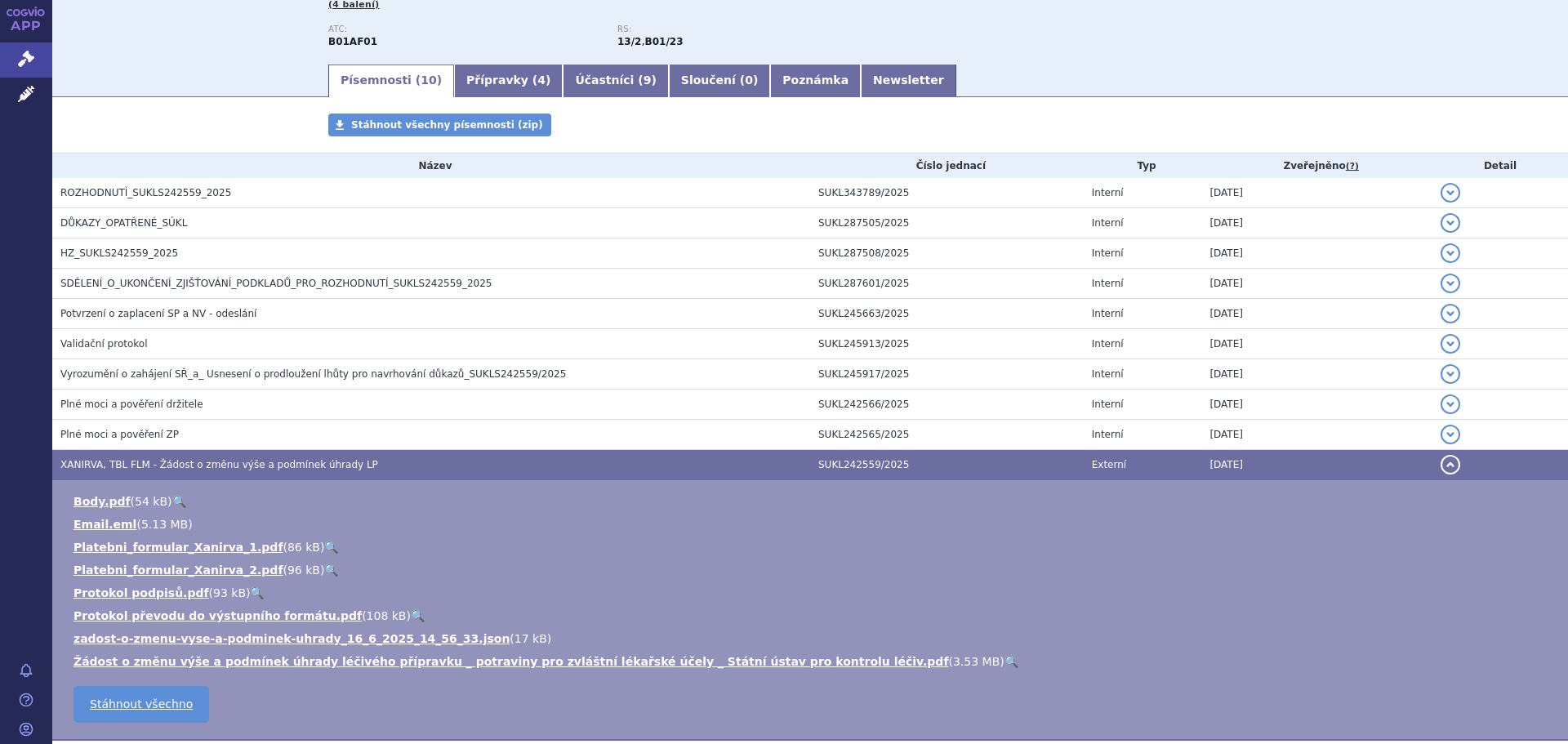
scroll to position [245, 0]
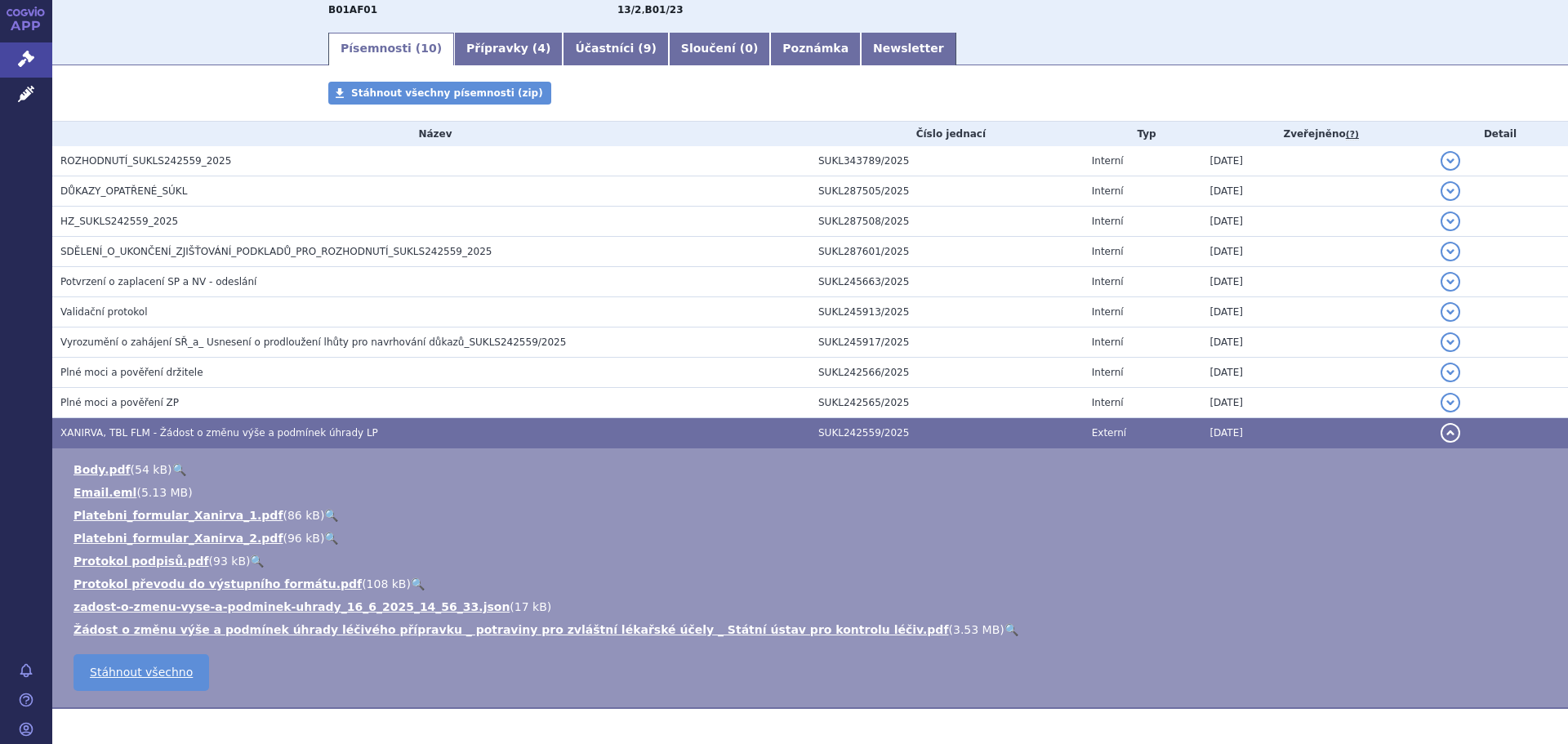
click at [1004, 627] on link "🔍" at bounding box center [1011, 630] width 14 height 13
click at [172, 466] on link "🔍" at bounding box center [179, 470] width 14 height 13
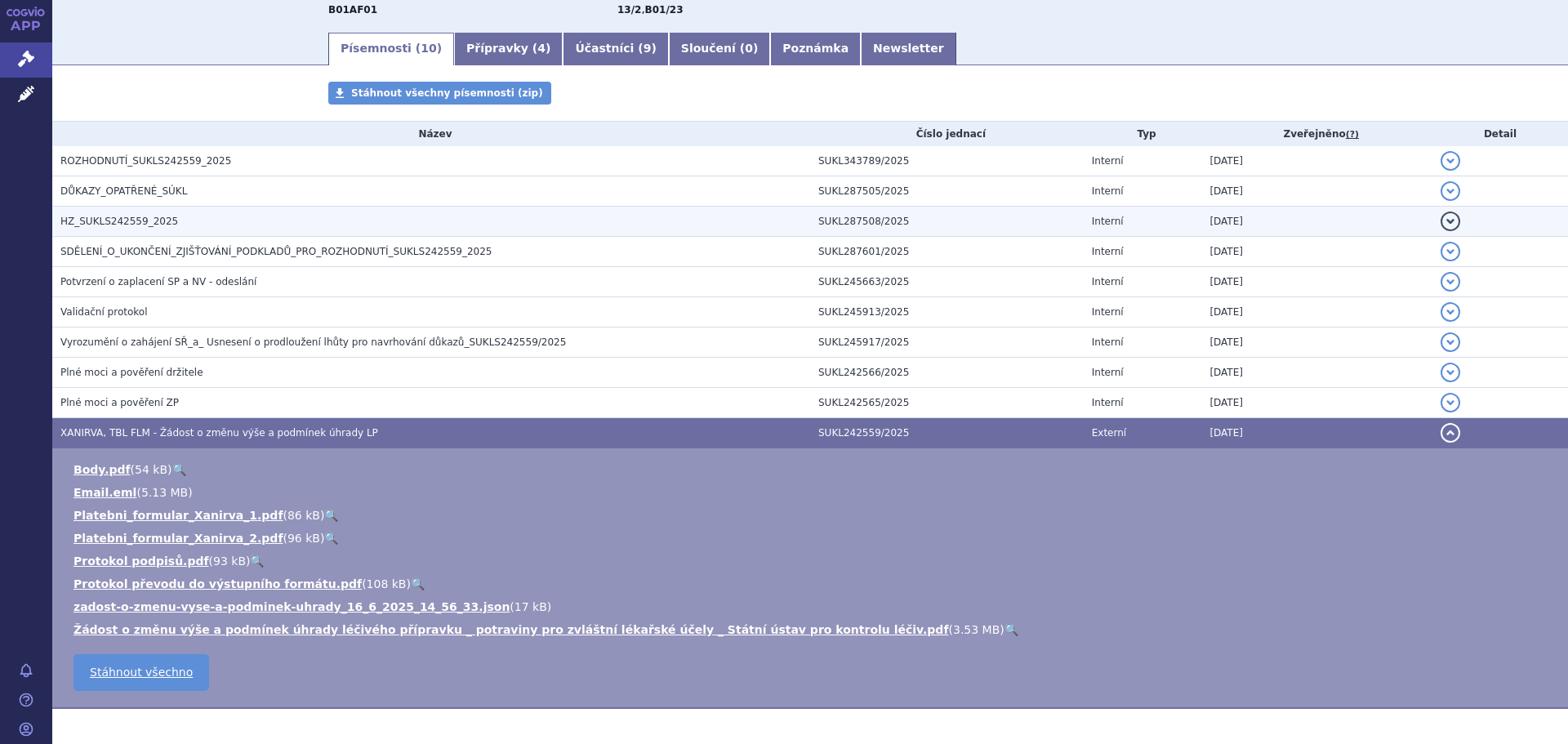
click at [135, 216] on span "HZ_SUKLS242559_2025" at bounding box center [119, 222] width 117 height 11
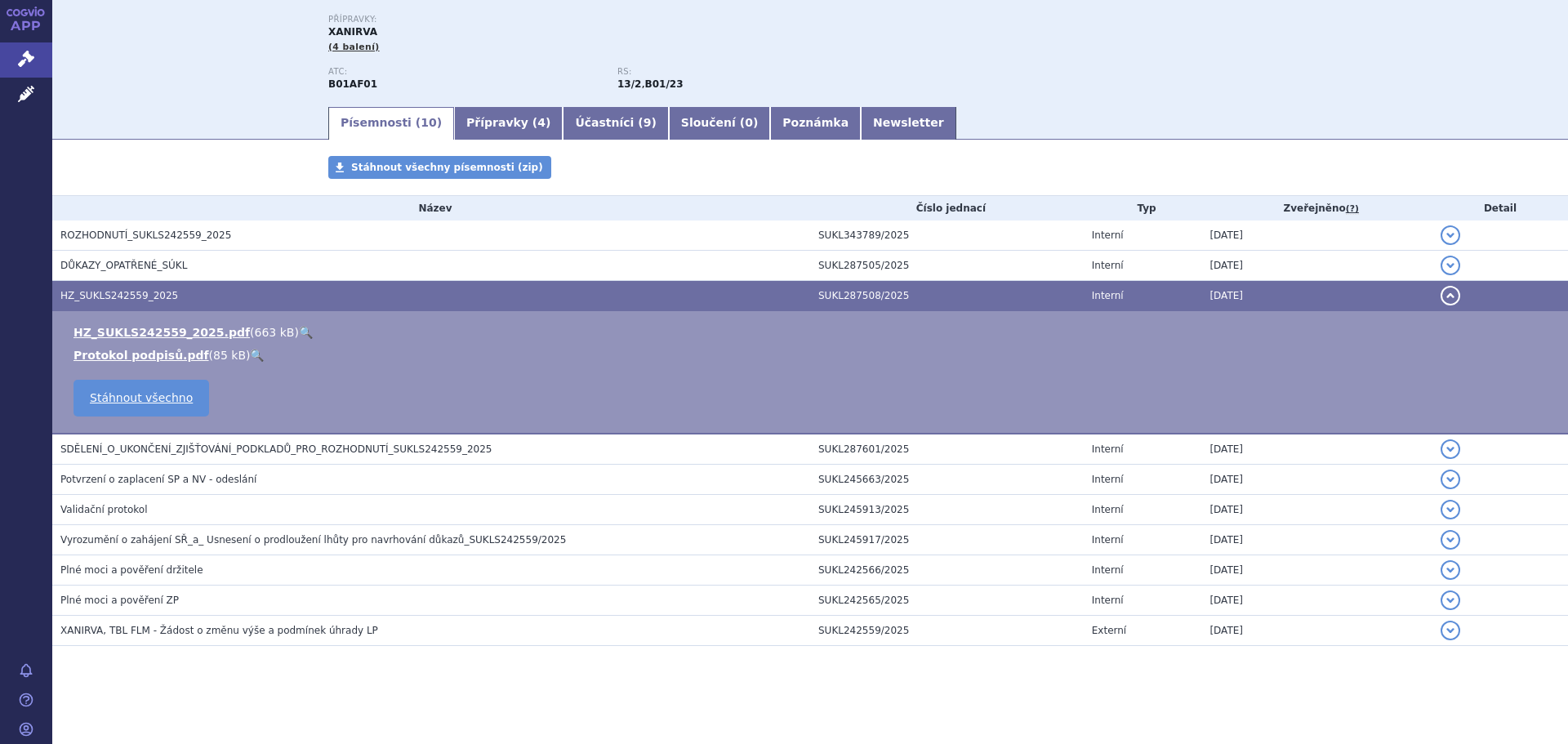
scroll to position [171, 0]
click at [299, 333] on link "🔍" at bounding box center [305, 333] width 14 height 13
